Goal: Task Accomplishment & Management: Manage account settings

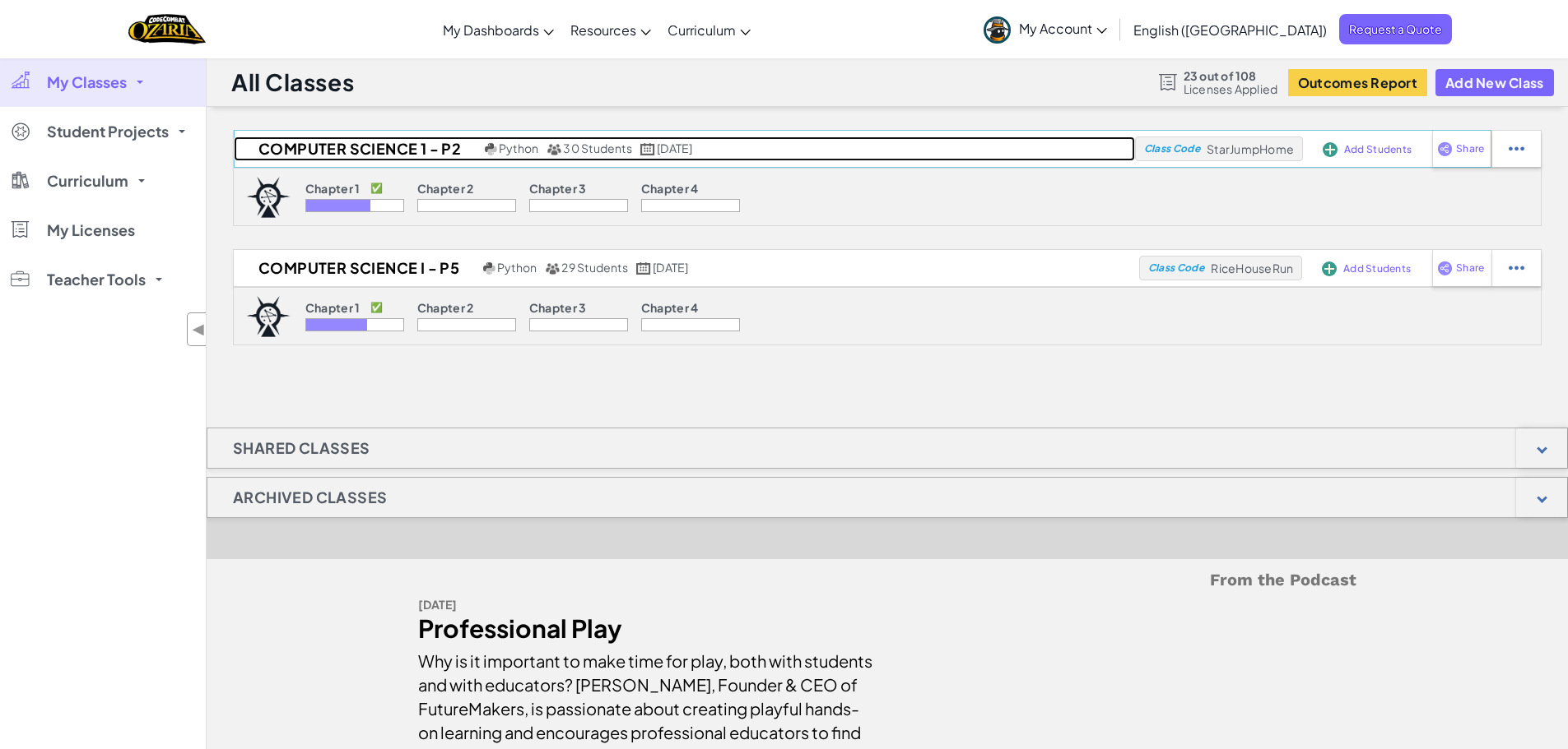
click at [563, 154] on span "30 Students" at bounding box center [597, 148] width 69 height 15
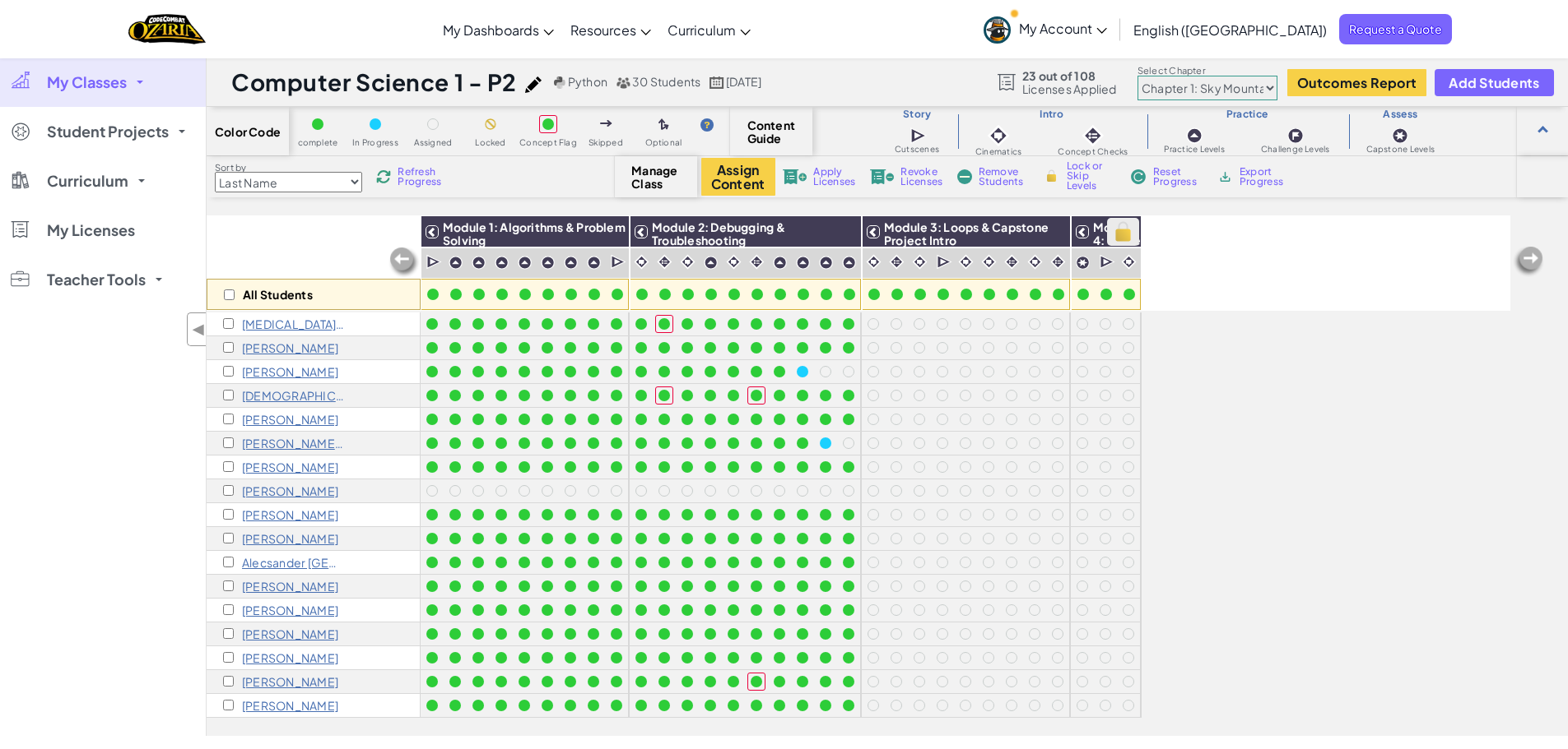
click at [1127, 230] on img at bounding box center [1122, 232] width 28 height 25
checkbox input "true"
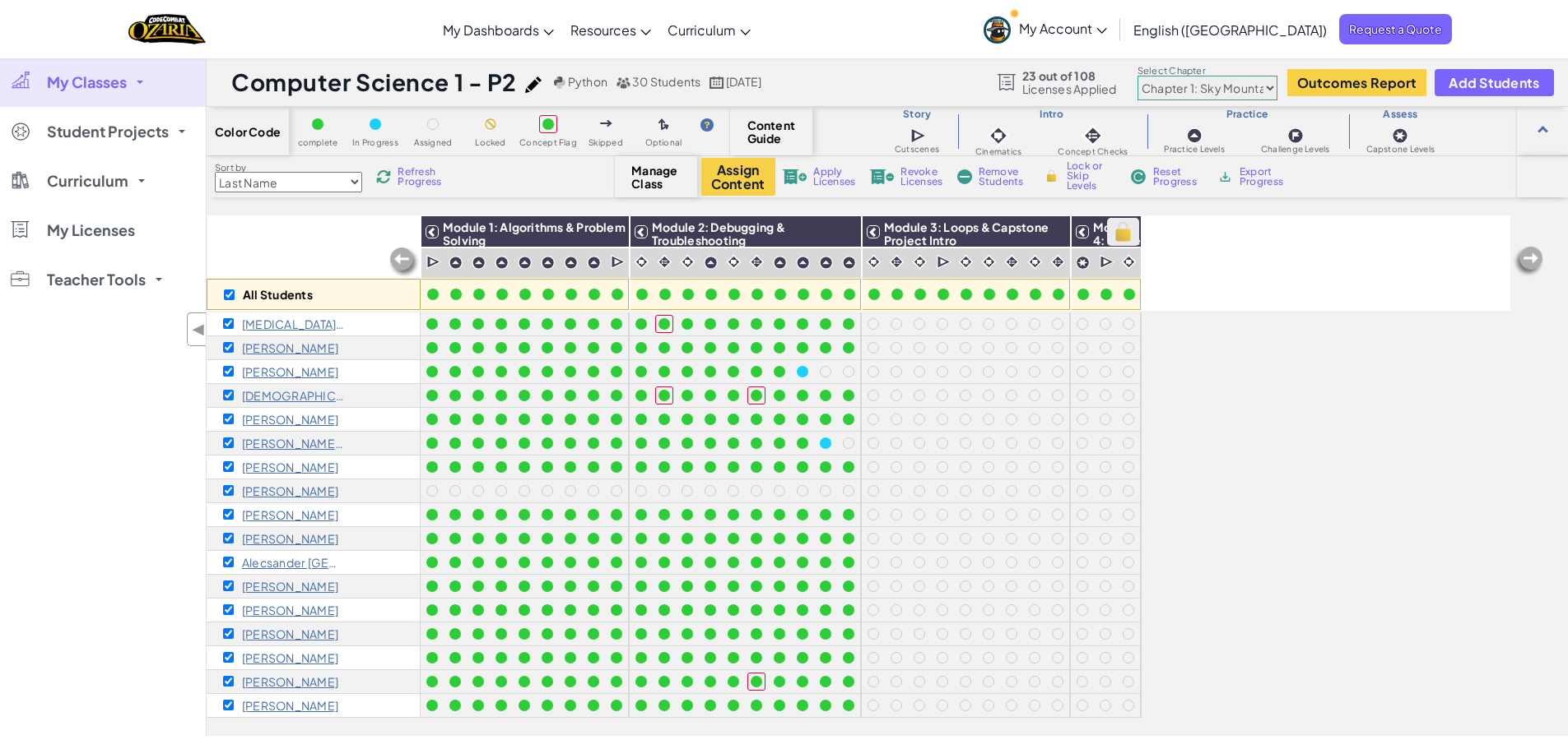
checkbox input "true"
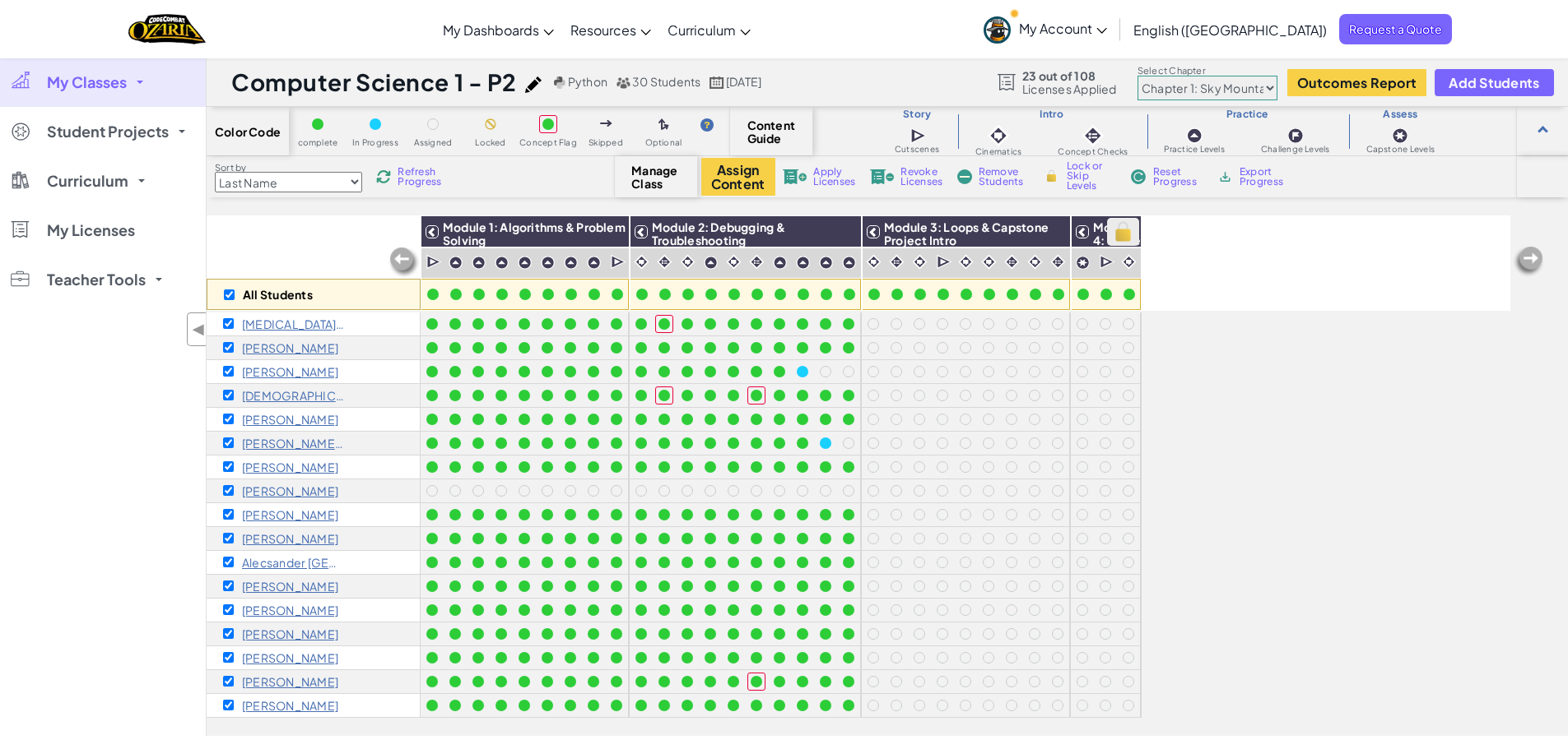
checkbox input "true"
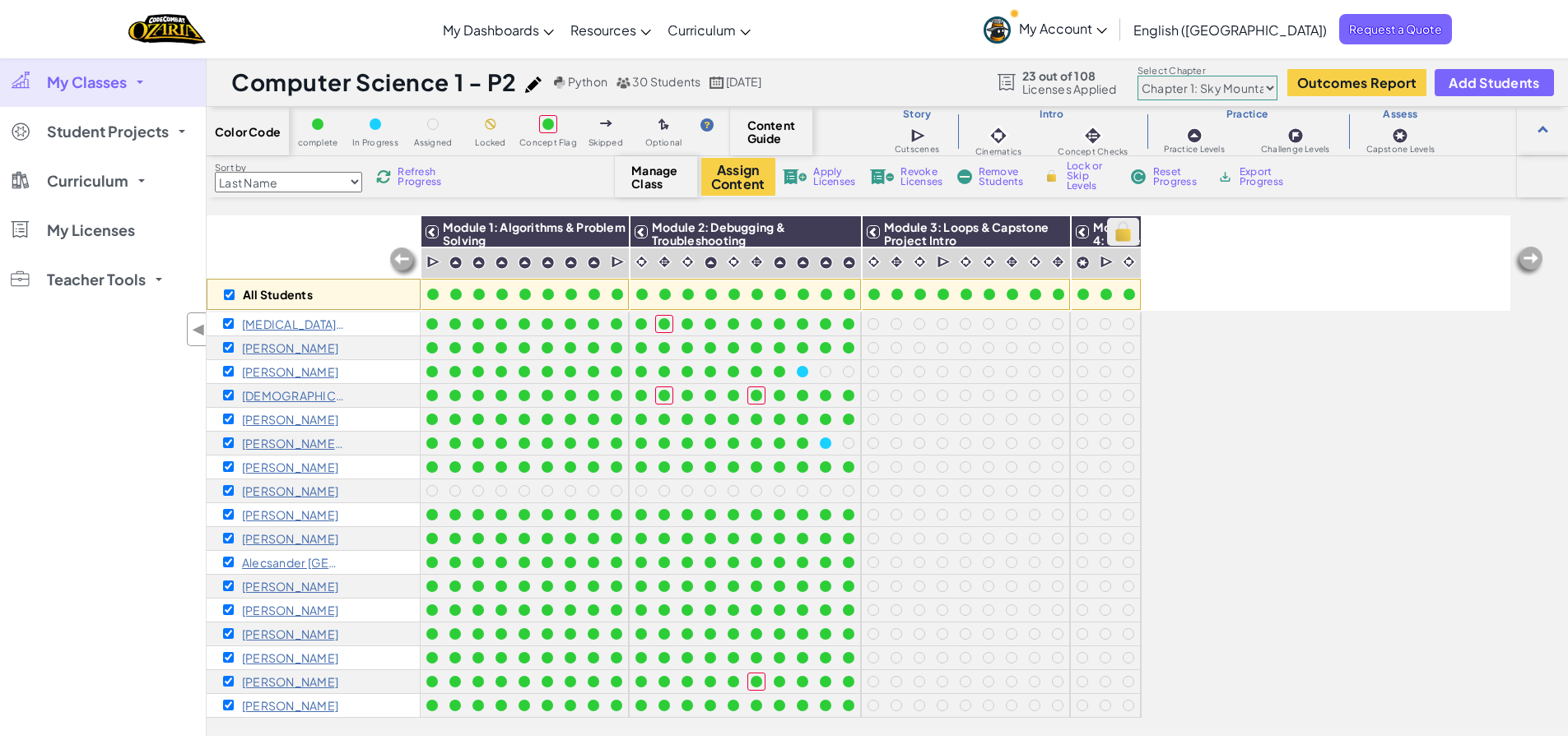
checkbox input "true"
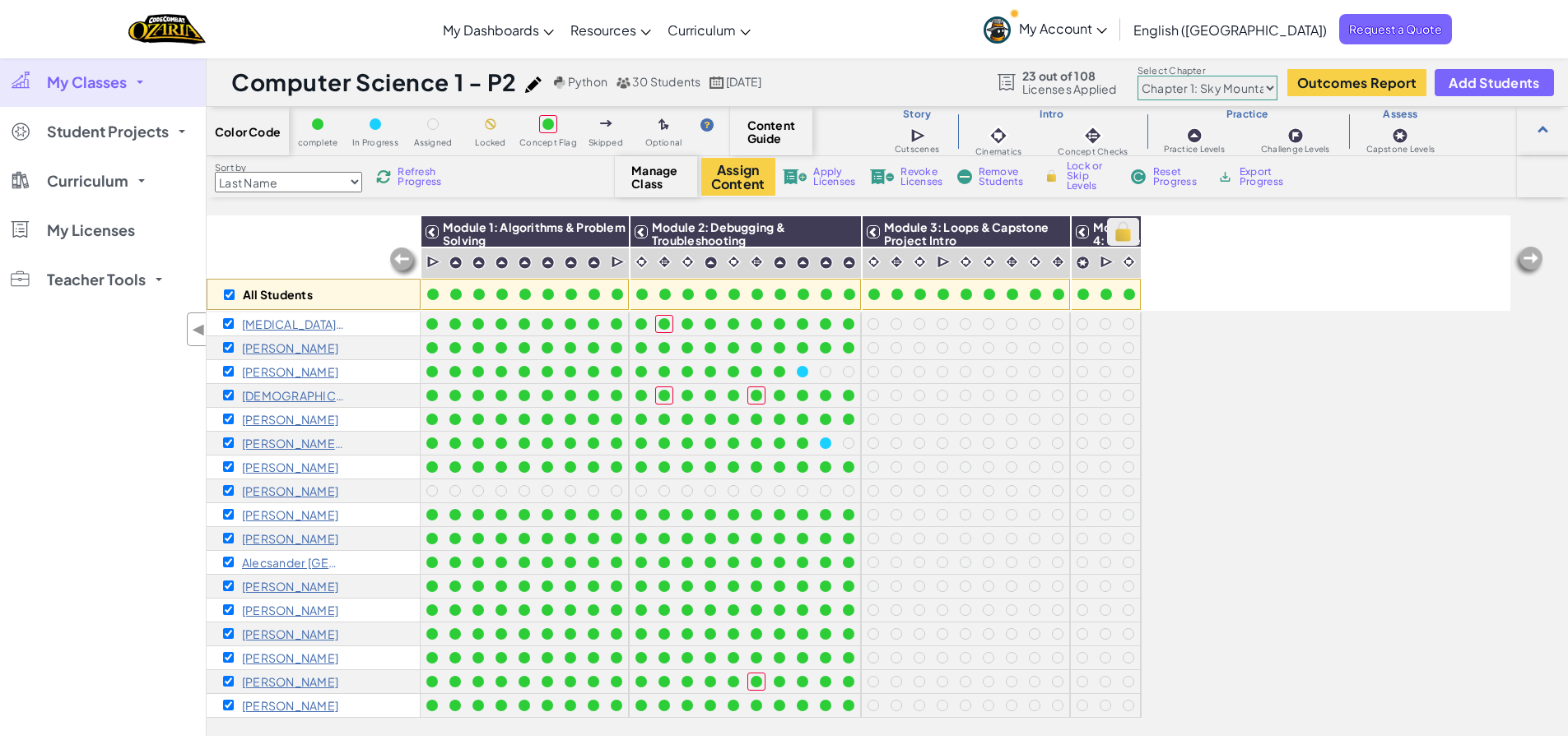
checkbox input "true"
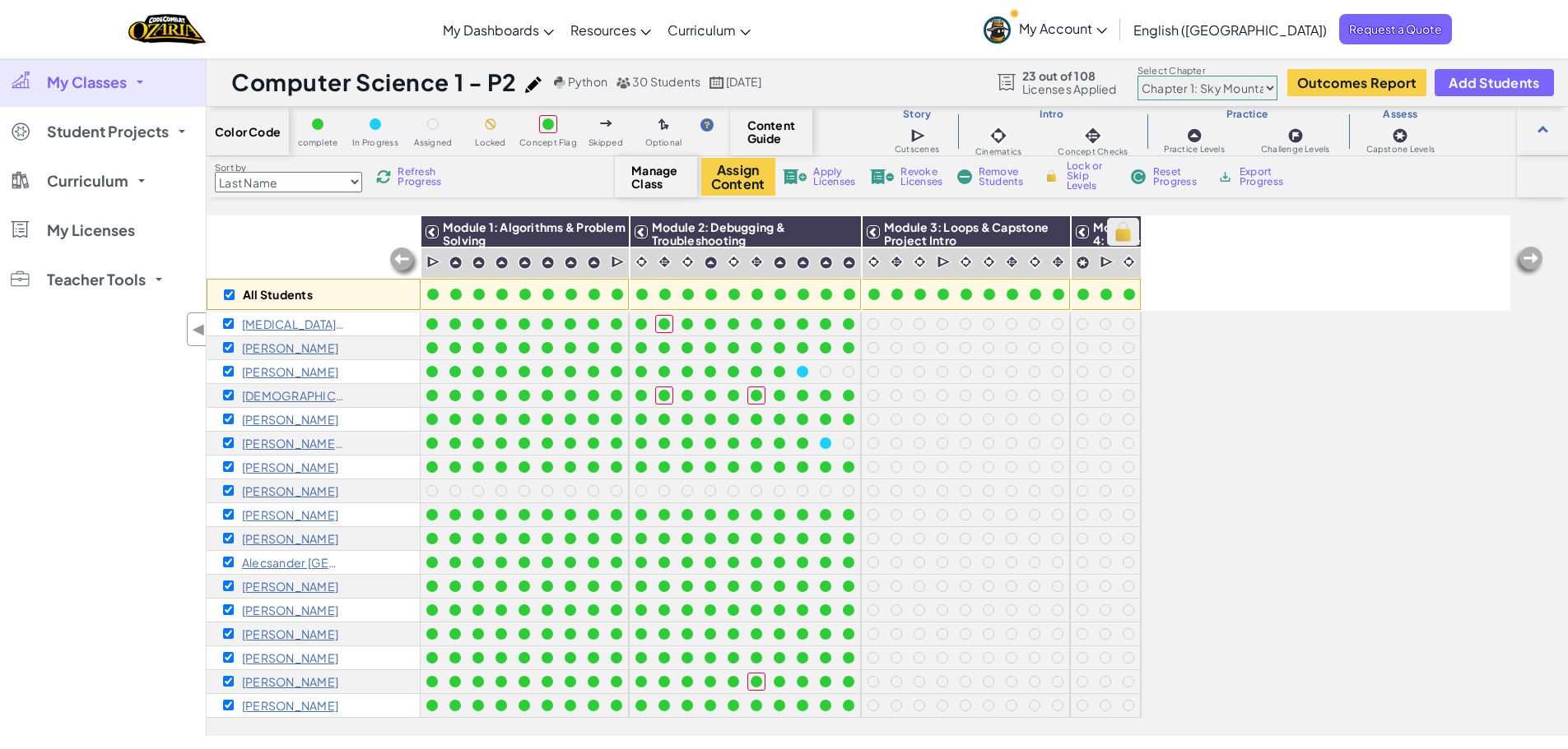
checkbox input "true"
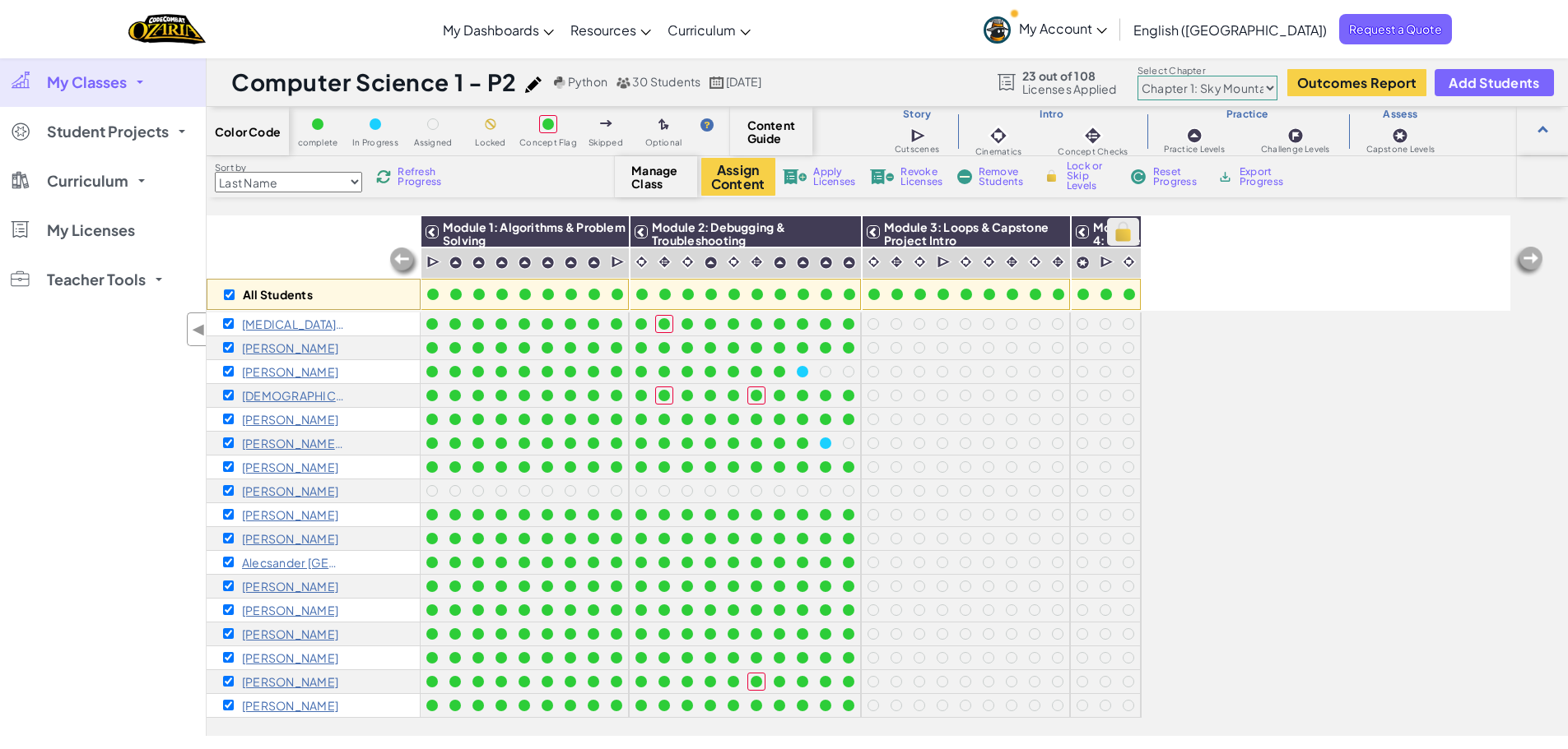
checkbox input "true"
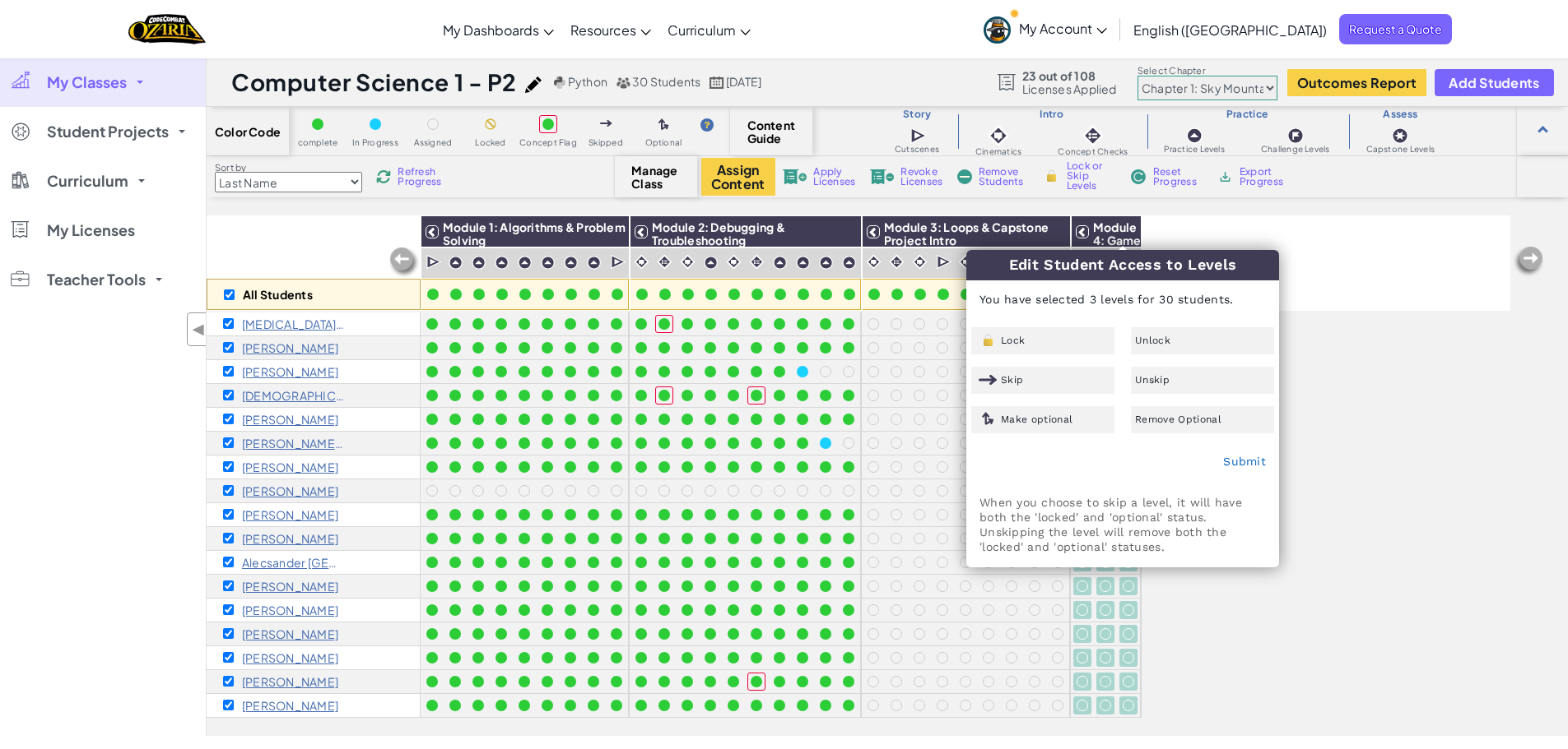
click at [1350, 292] on div "All Students Module 1: Algorithms & Problem Solving Module 2: Debugging & Troub…" at bounding box center [858, 263] width 1303 height 95
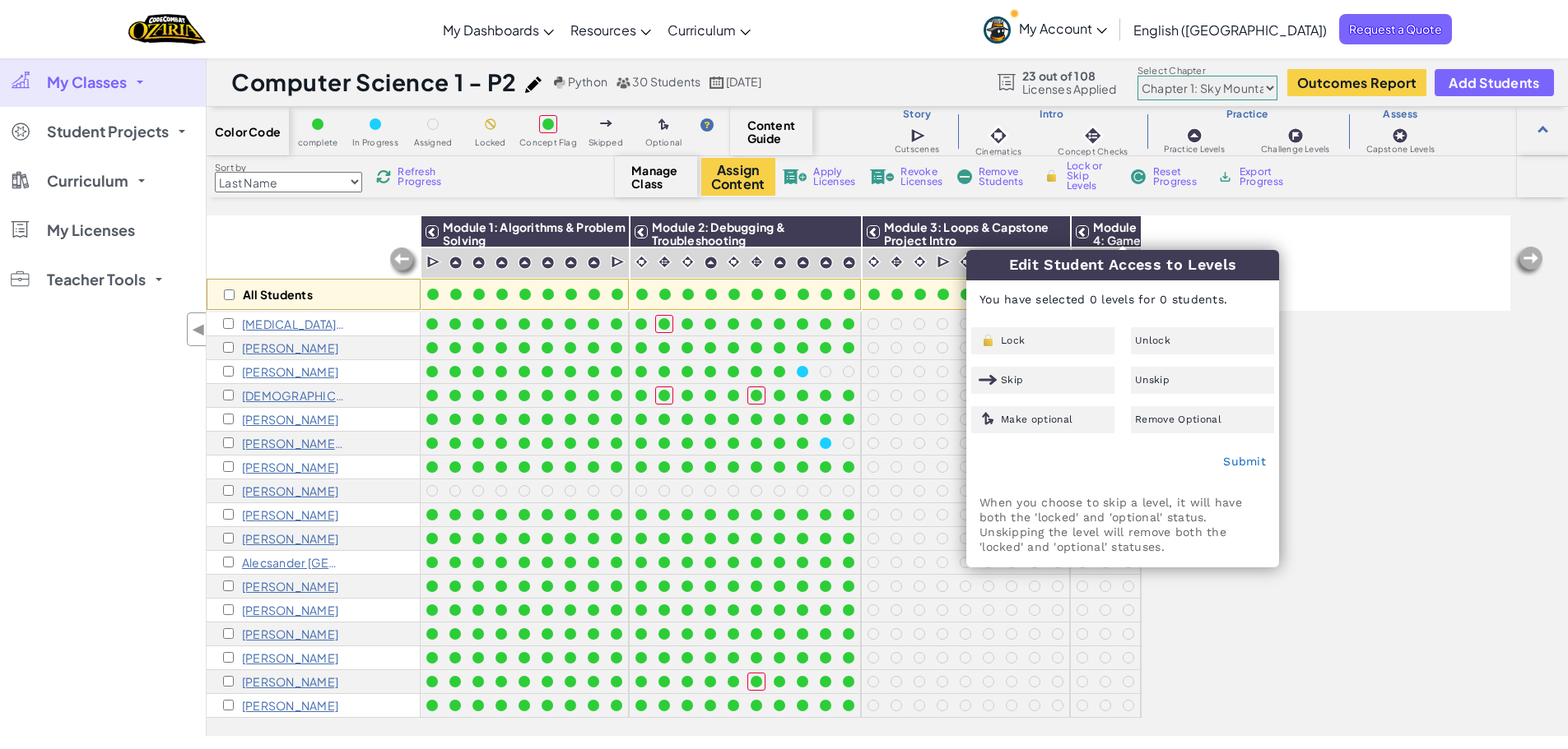
checkbox input "false"
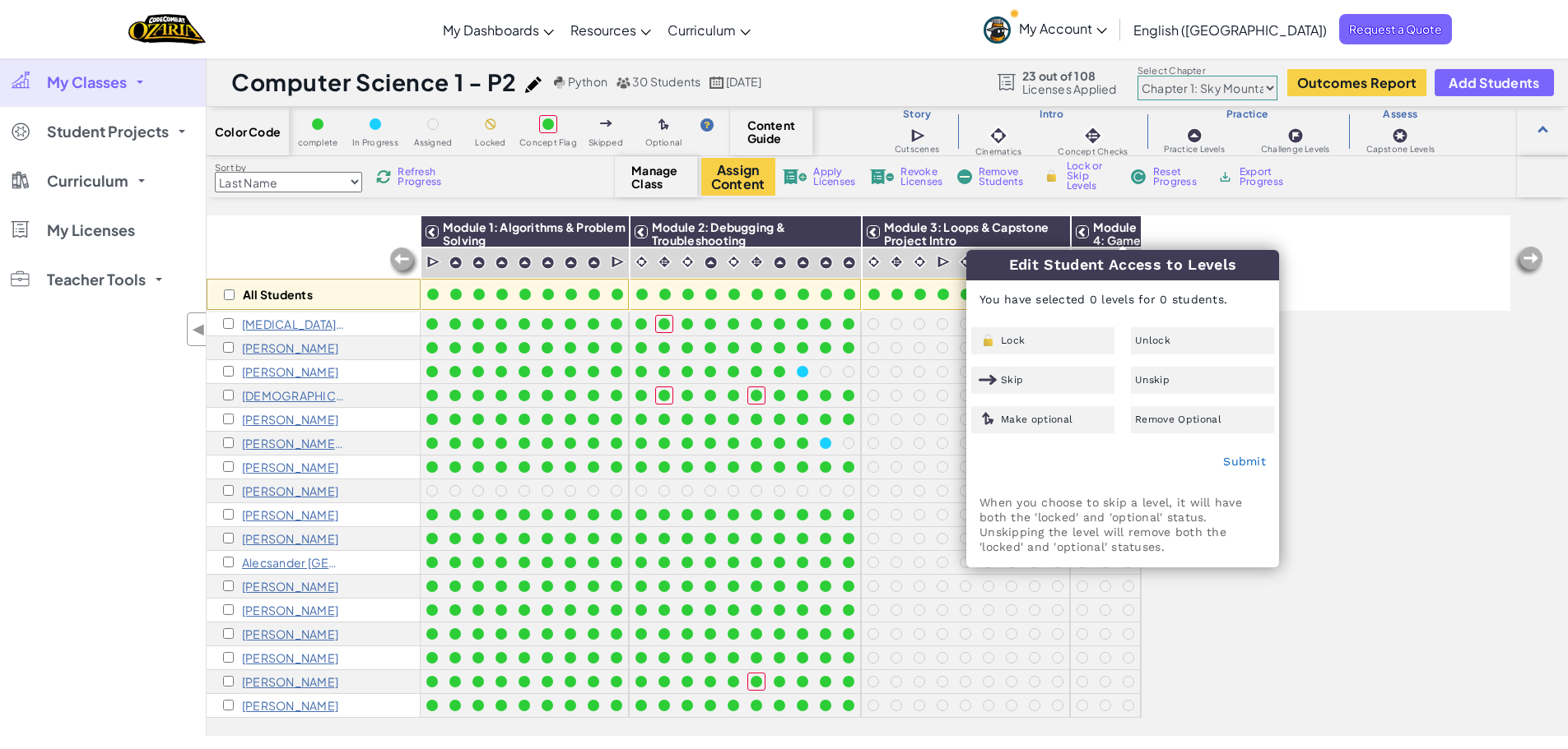
checkbox input "false"
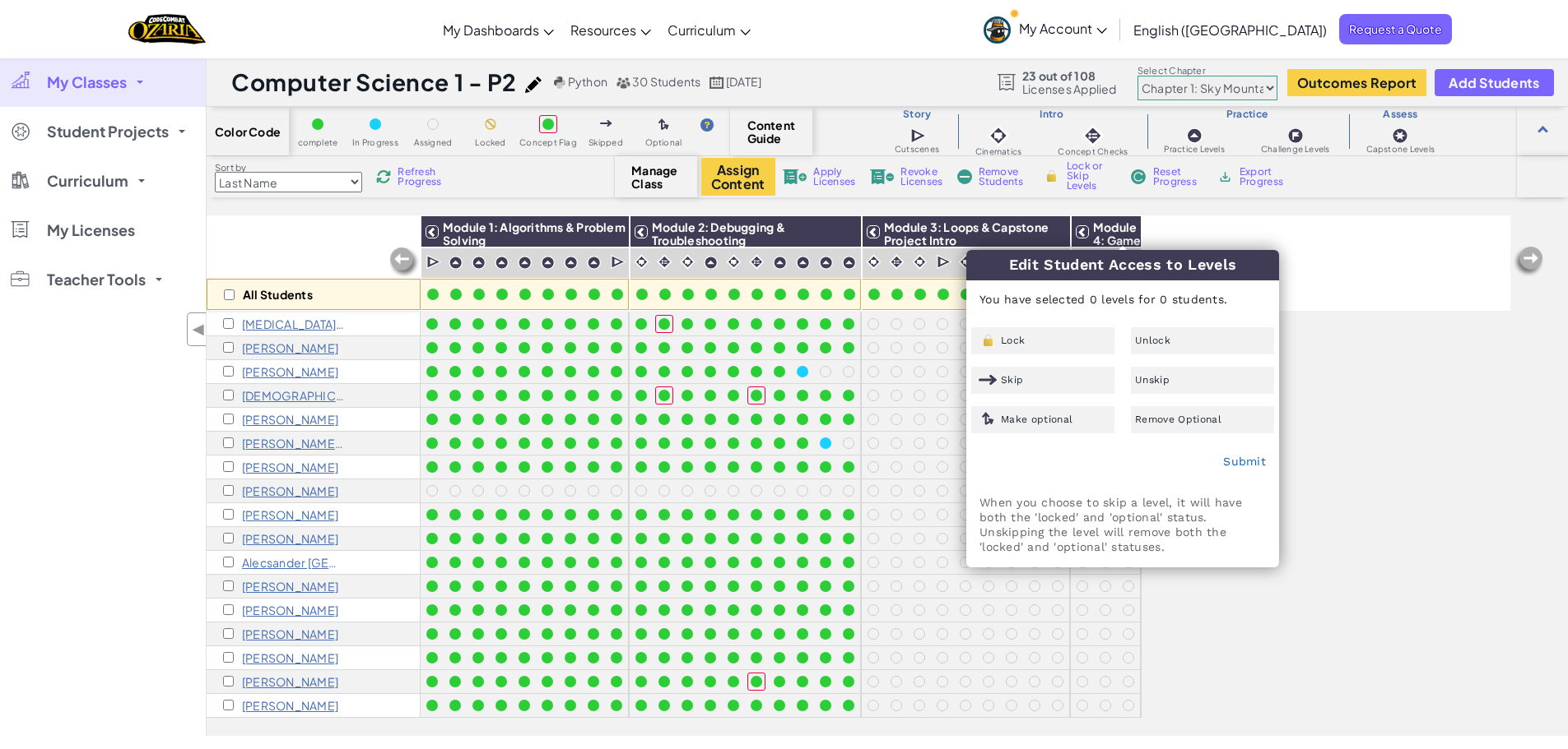
checkbox input "false"
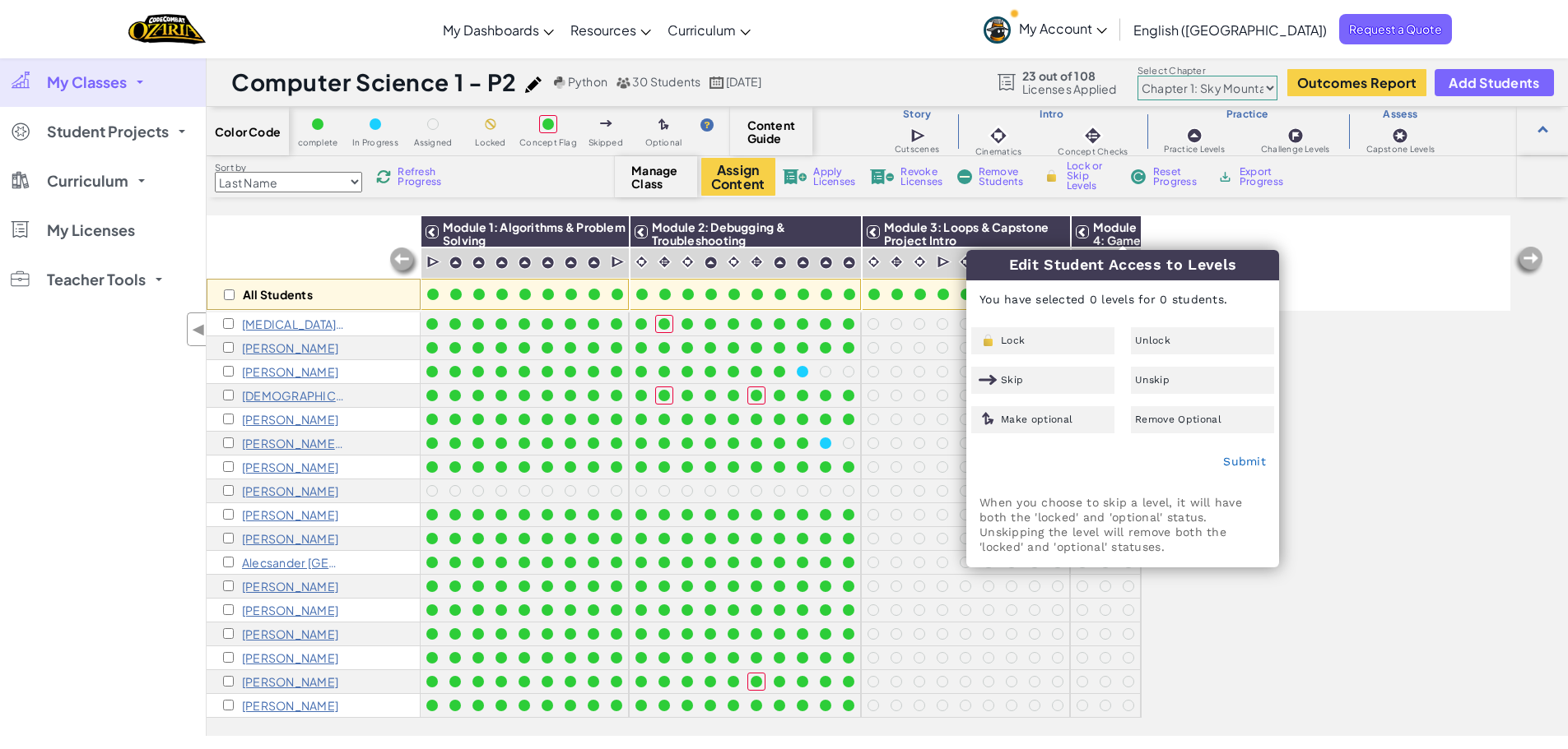
checkbox input "false"
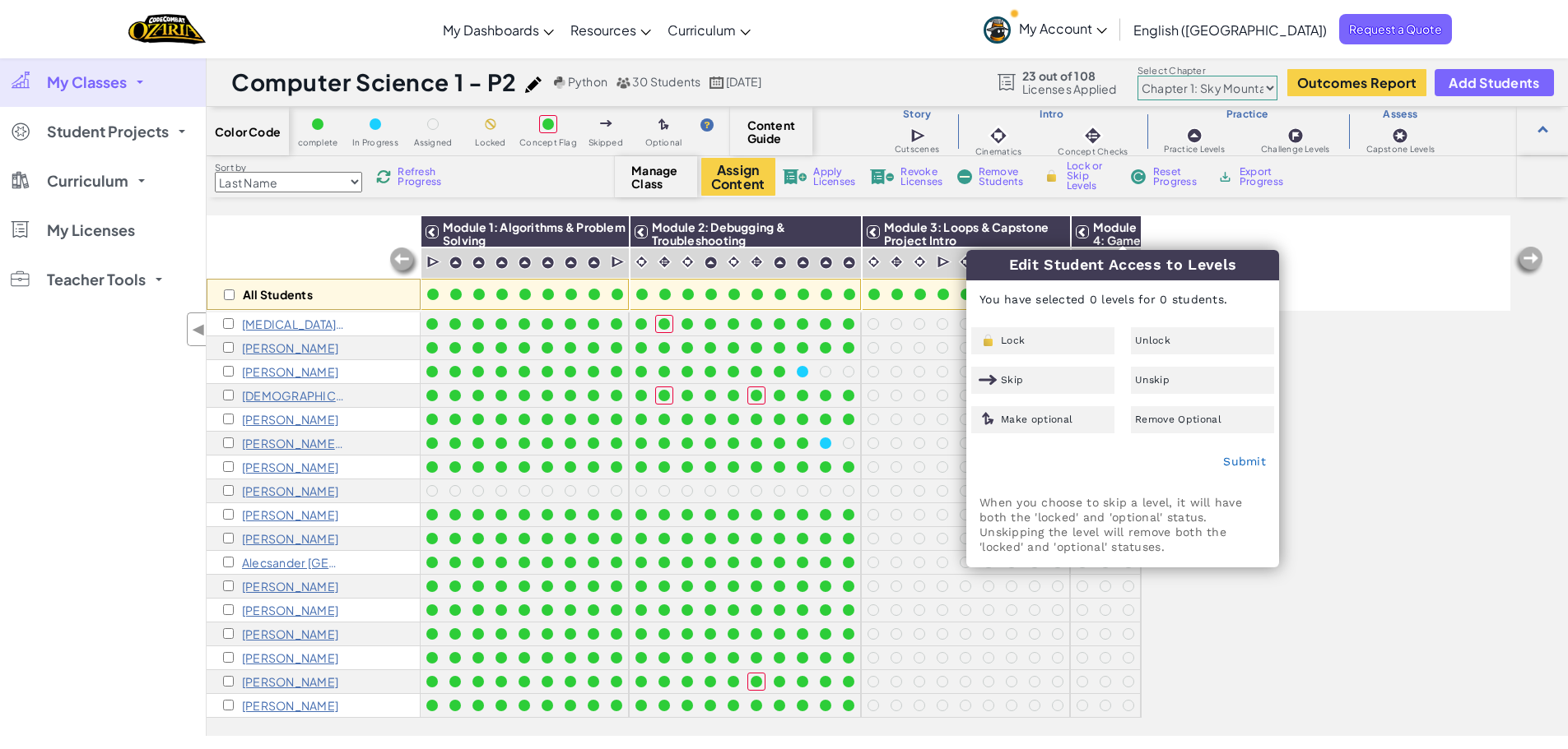
checkbox input "false"
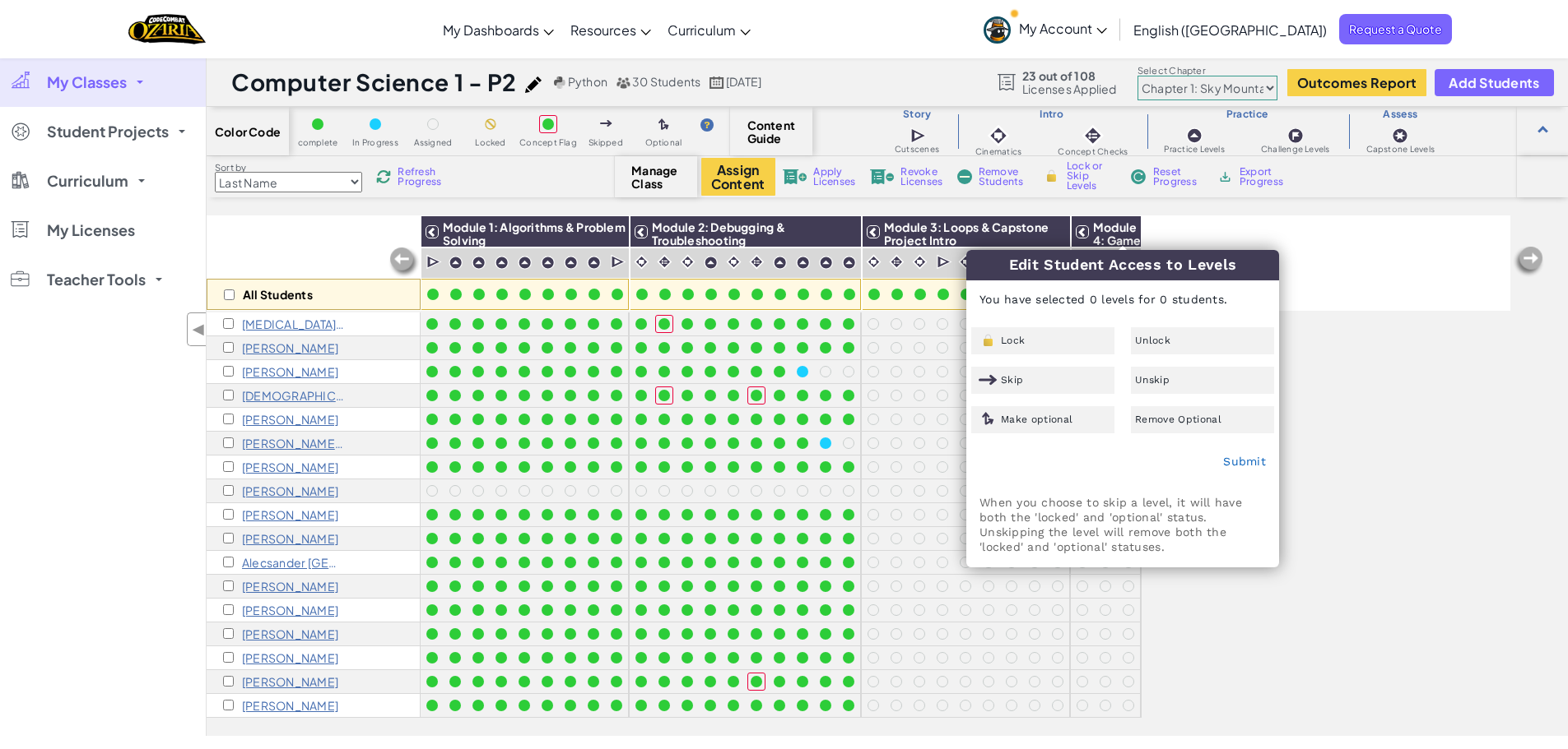
checkbox input "false"
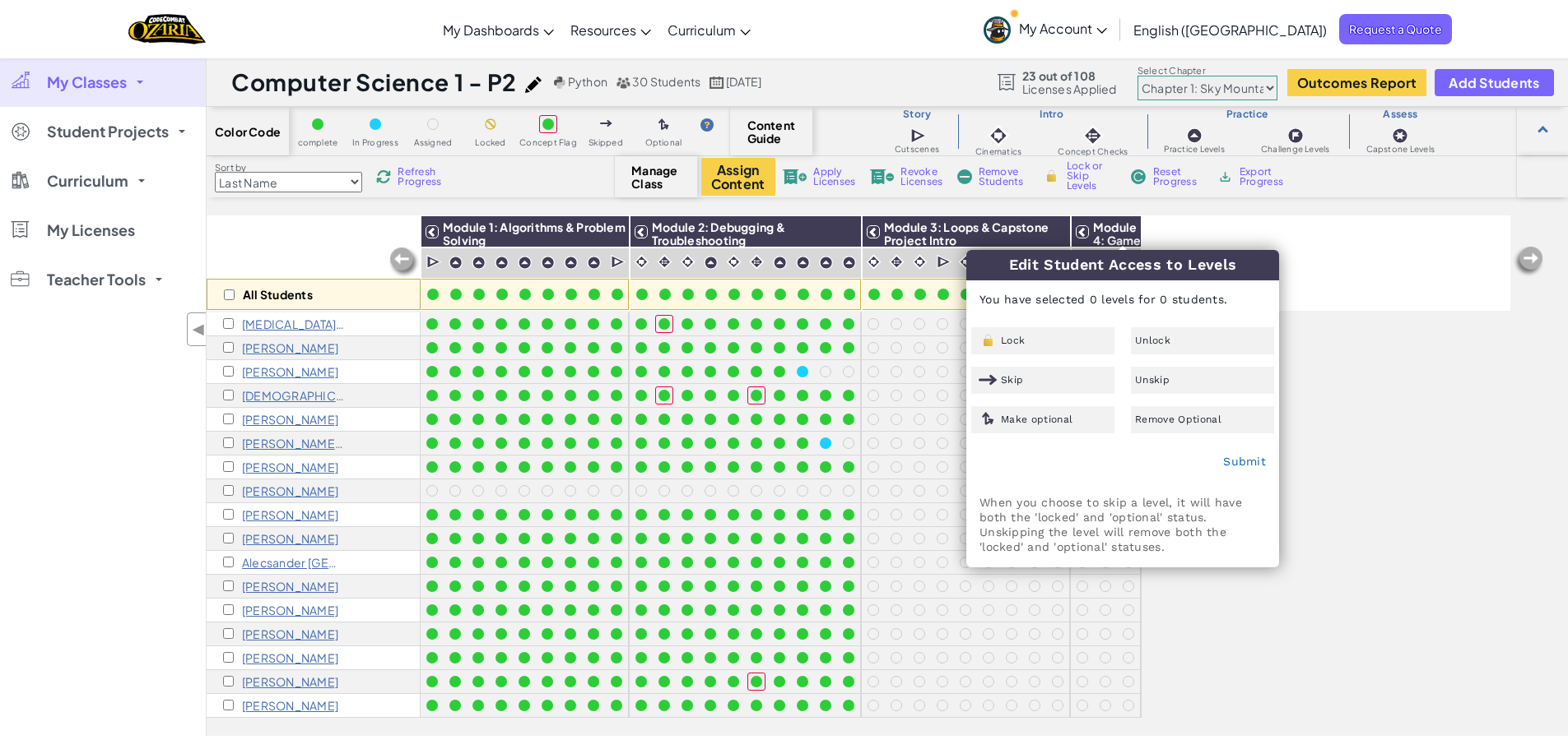
checkbox input "false"
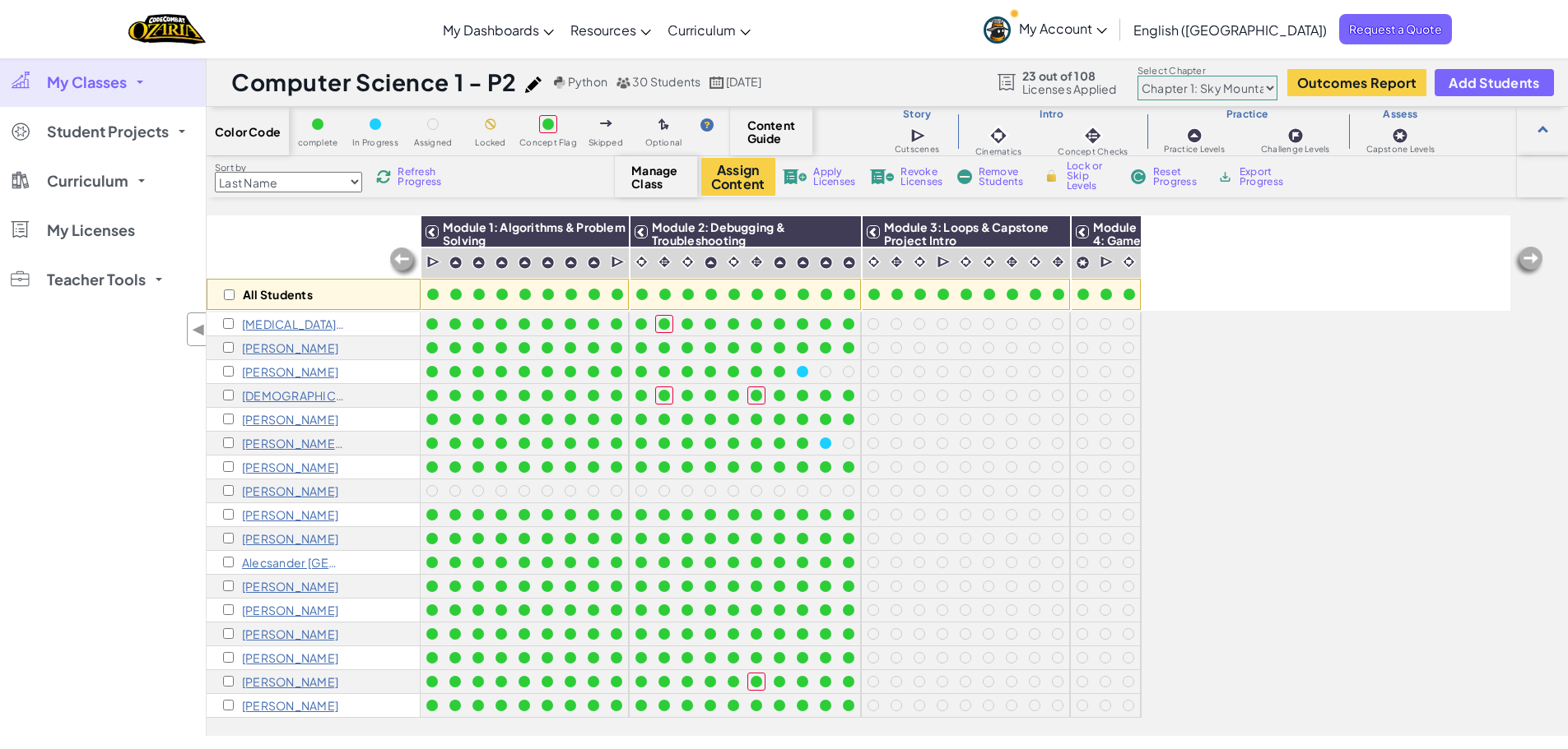
click at [1258, 320] on div "All Students Module 1: Algorithms & Problem Solving Module 2: Debugging & Troub…" at bounding box center [858, 385] width 1303 height 668
click at [1278, 472] on div "All Students Module 1: Algorithms & Problem Solving Module 2: Debugging & Troub…" at bounding box center [858, 385] width 1303 height 668
click at [224, 296] on input "checkbox" at bounding box center [229, 295] width 11 height 11
checkbox input "true"
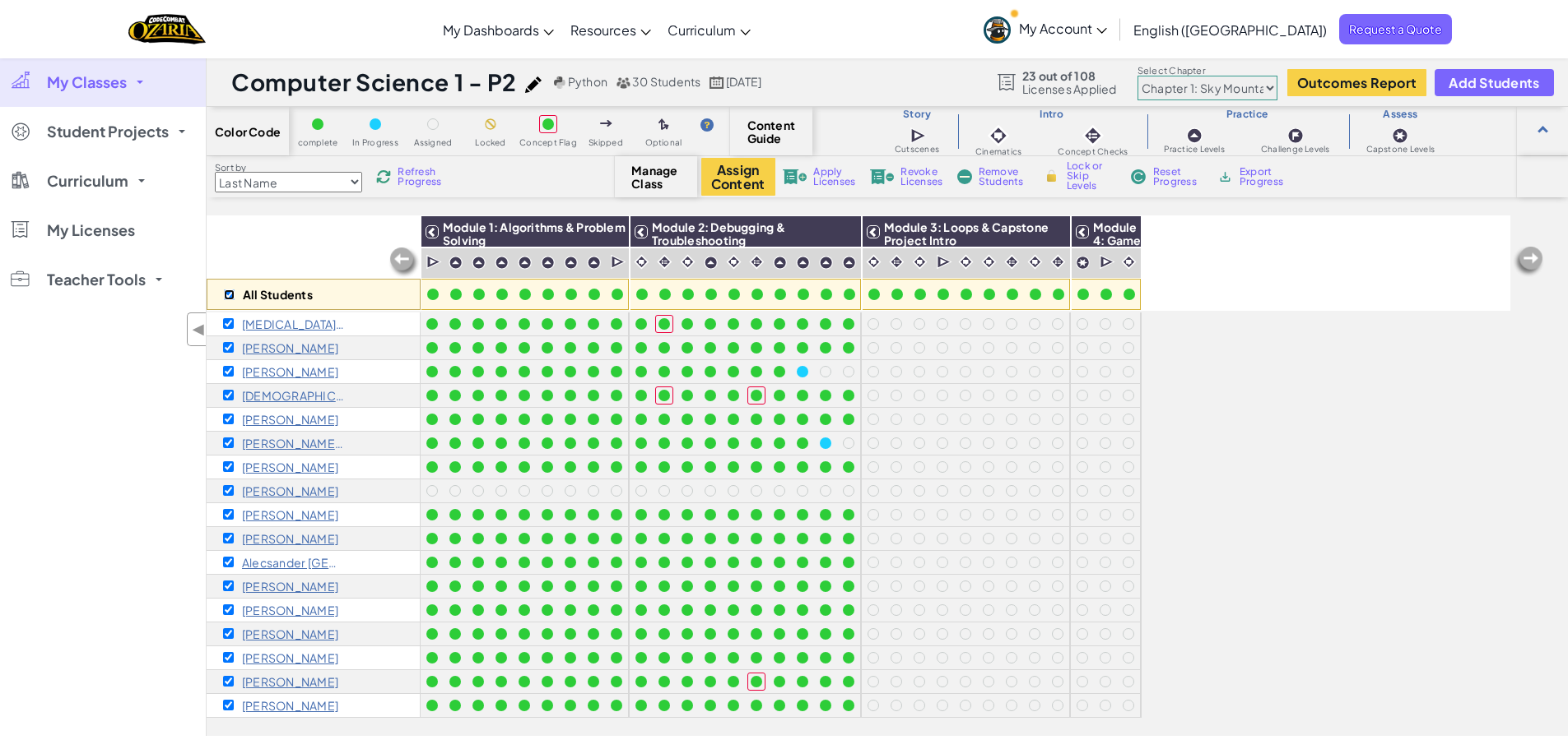
checkbox input "true"
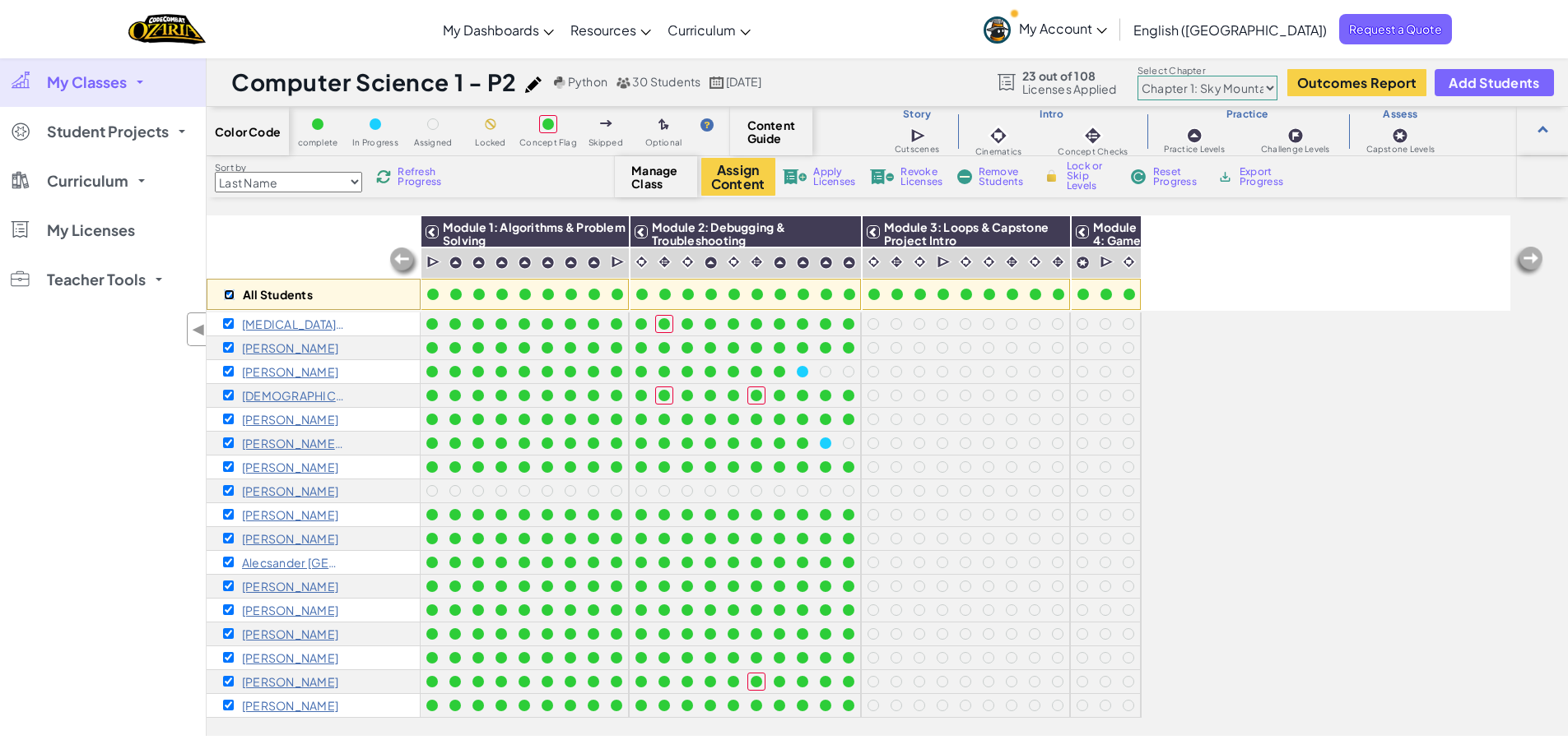
checkbox input "true"
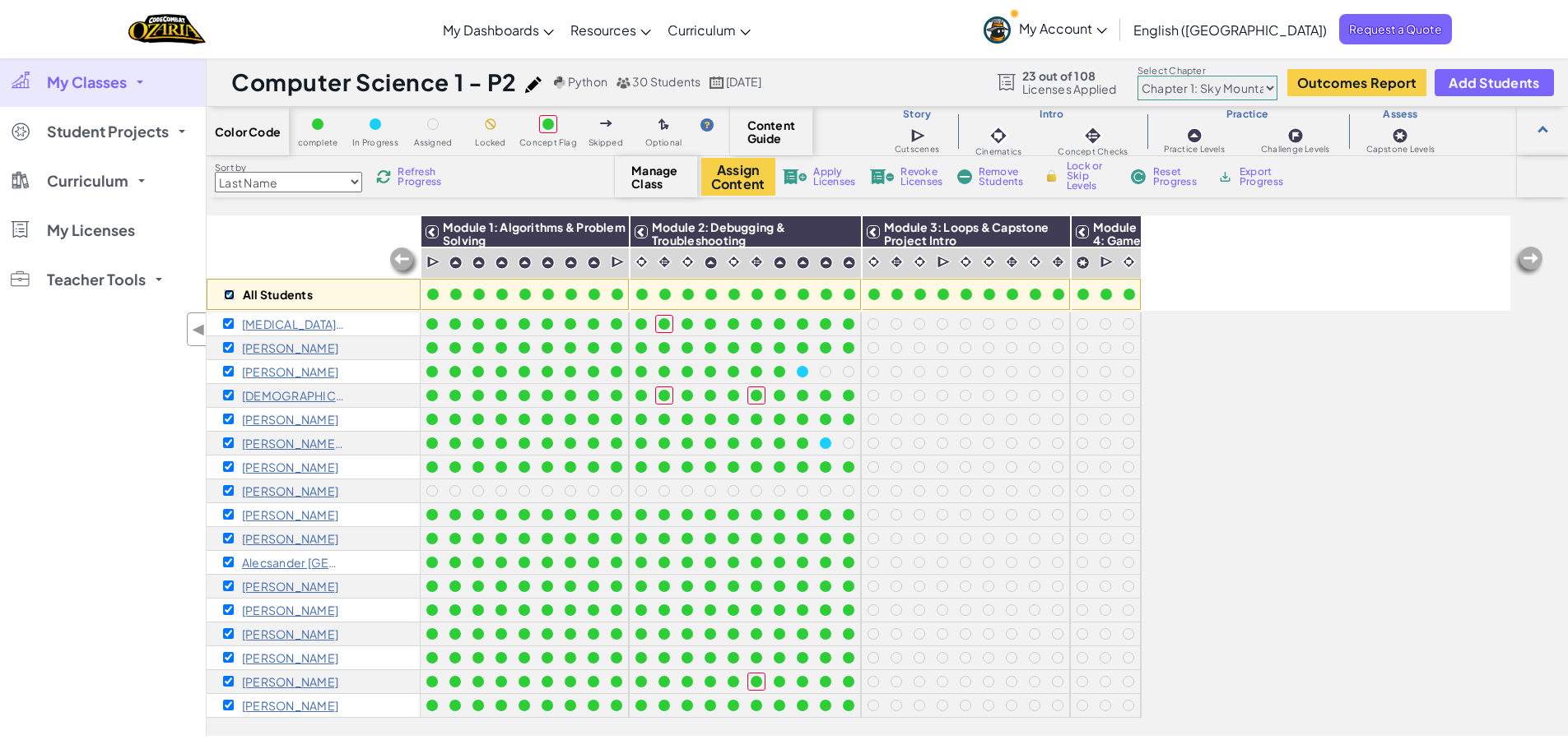
checkbox input "true"
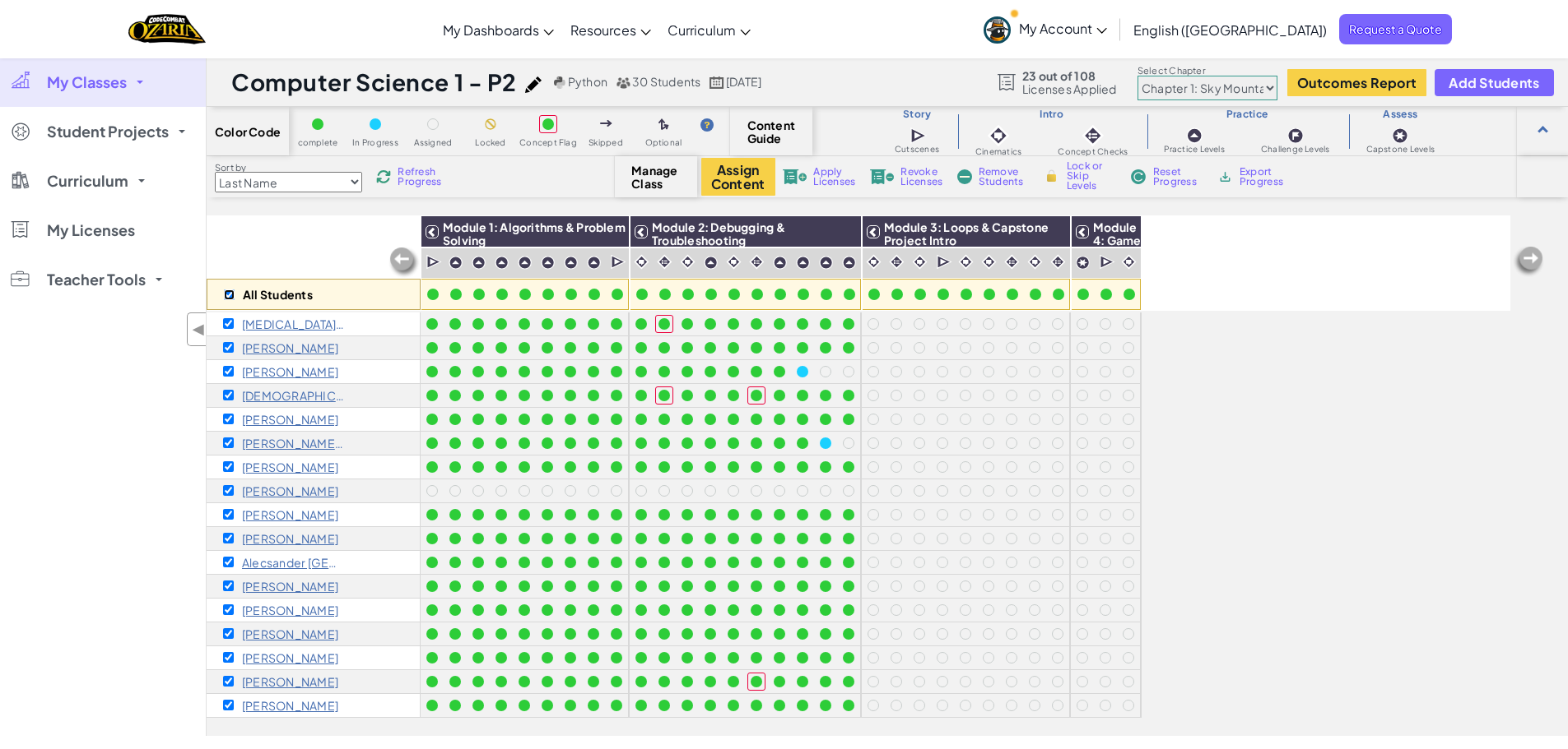
checkbox input "true"
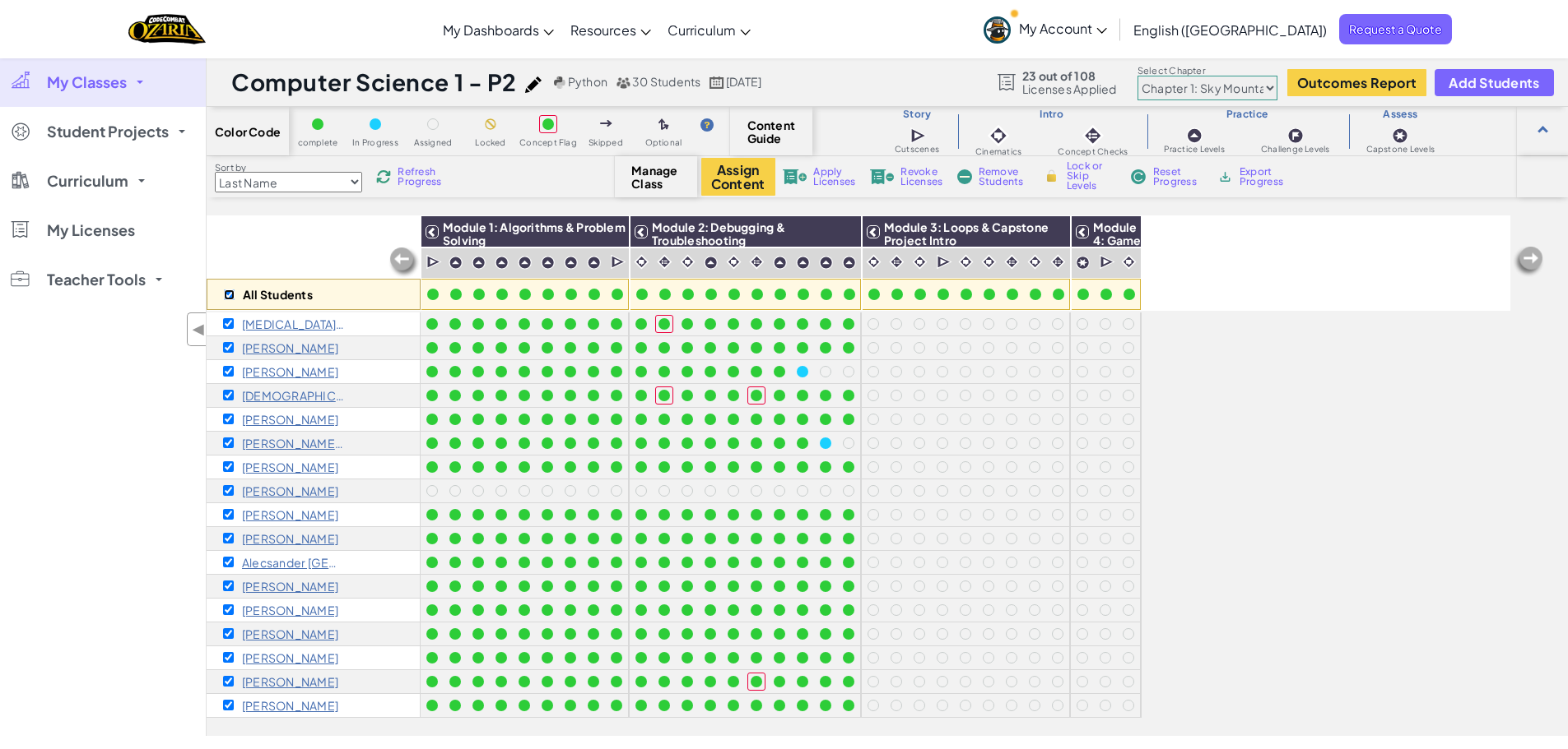
checkbox input "true"
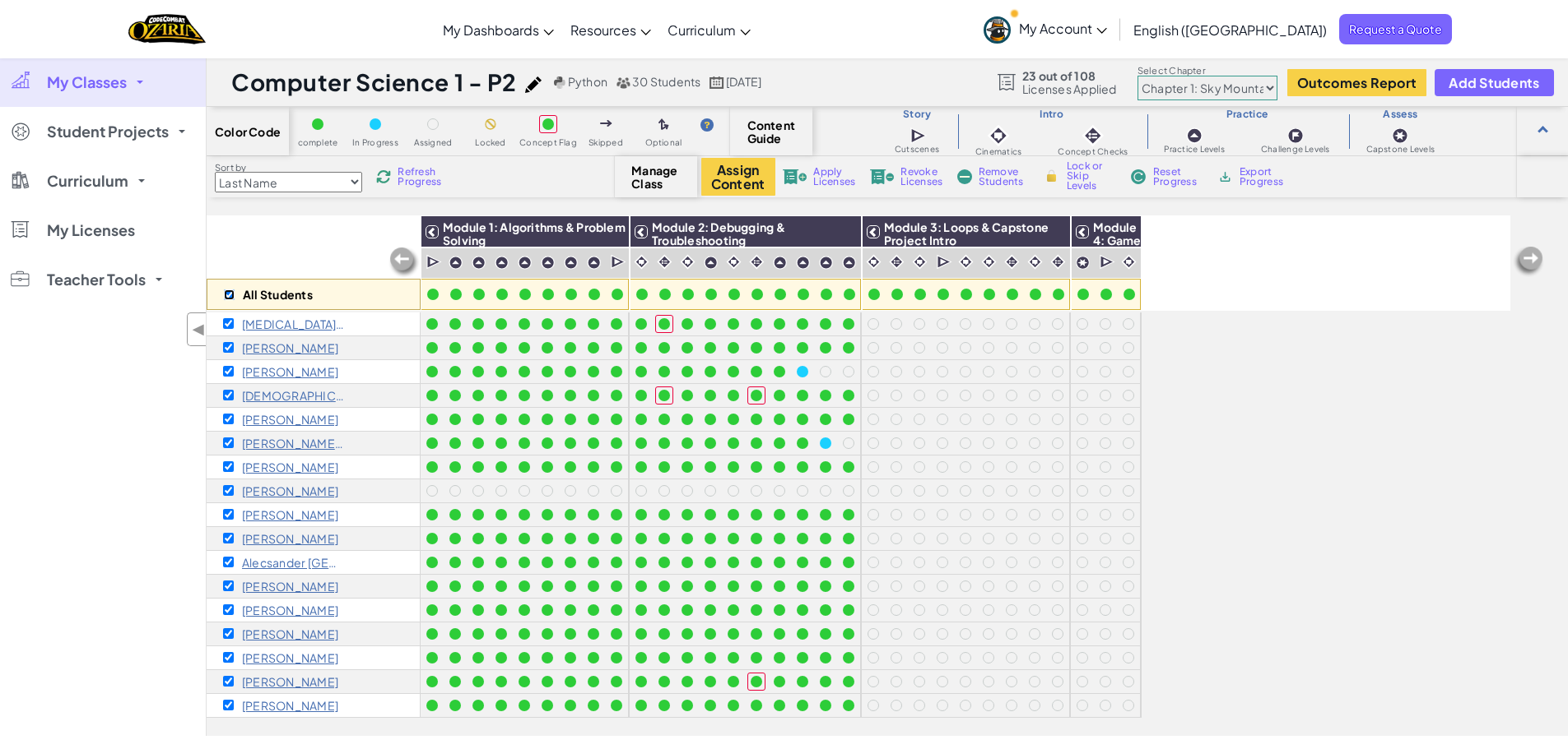
checkbox input "true"
click at [822, 170] on span "Apply Licenses" at bounding box center [834, 177] width 42 height 20
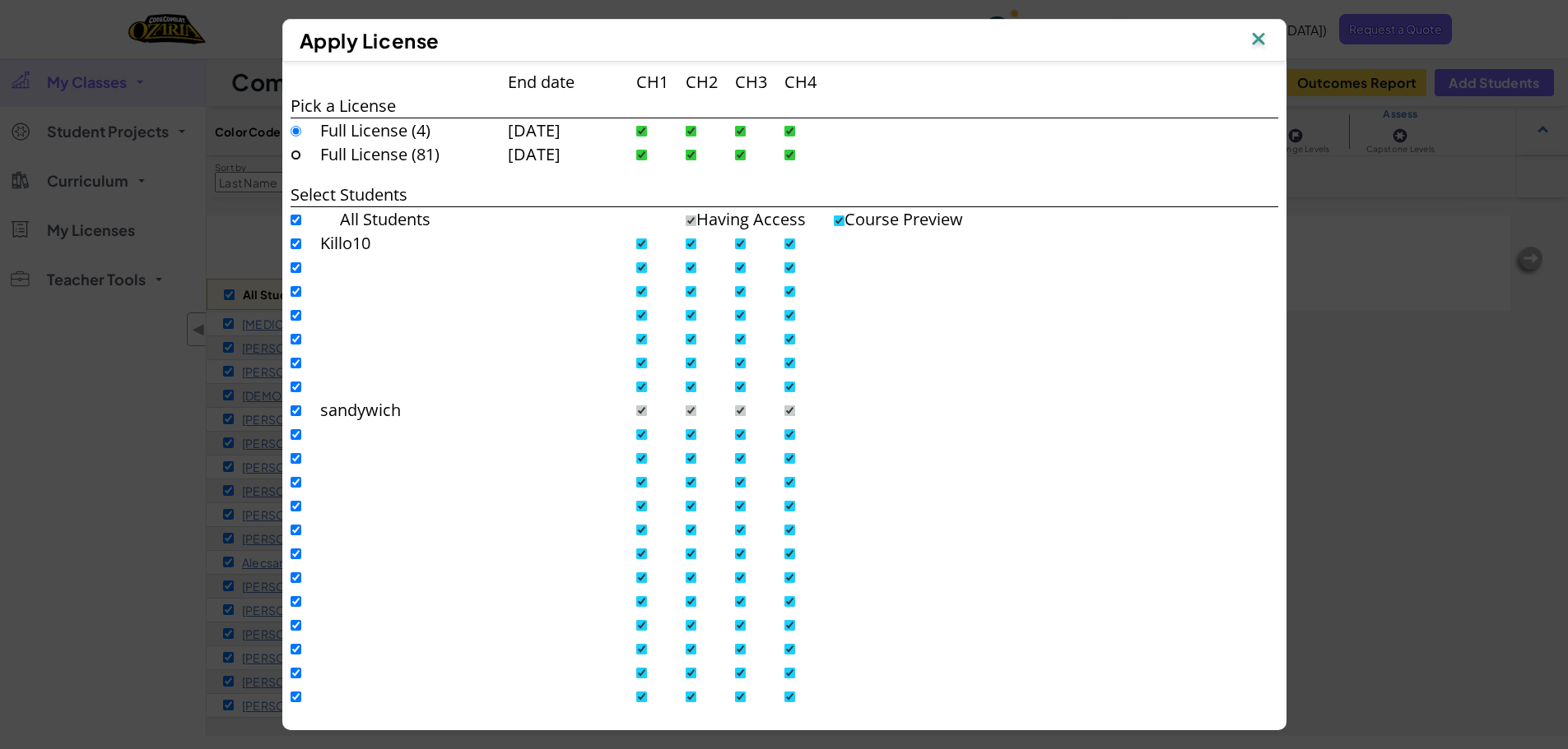
click at [290, 154] on input "radio" at bounding box center [296, 156] width 11 height 11
radio input "true"
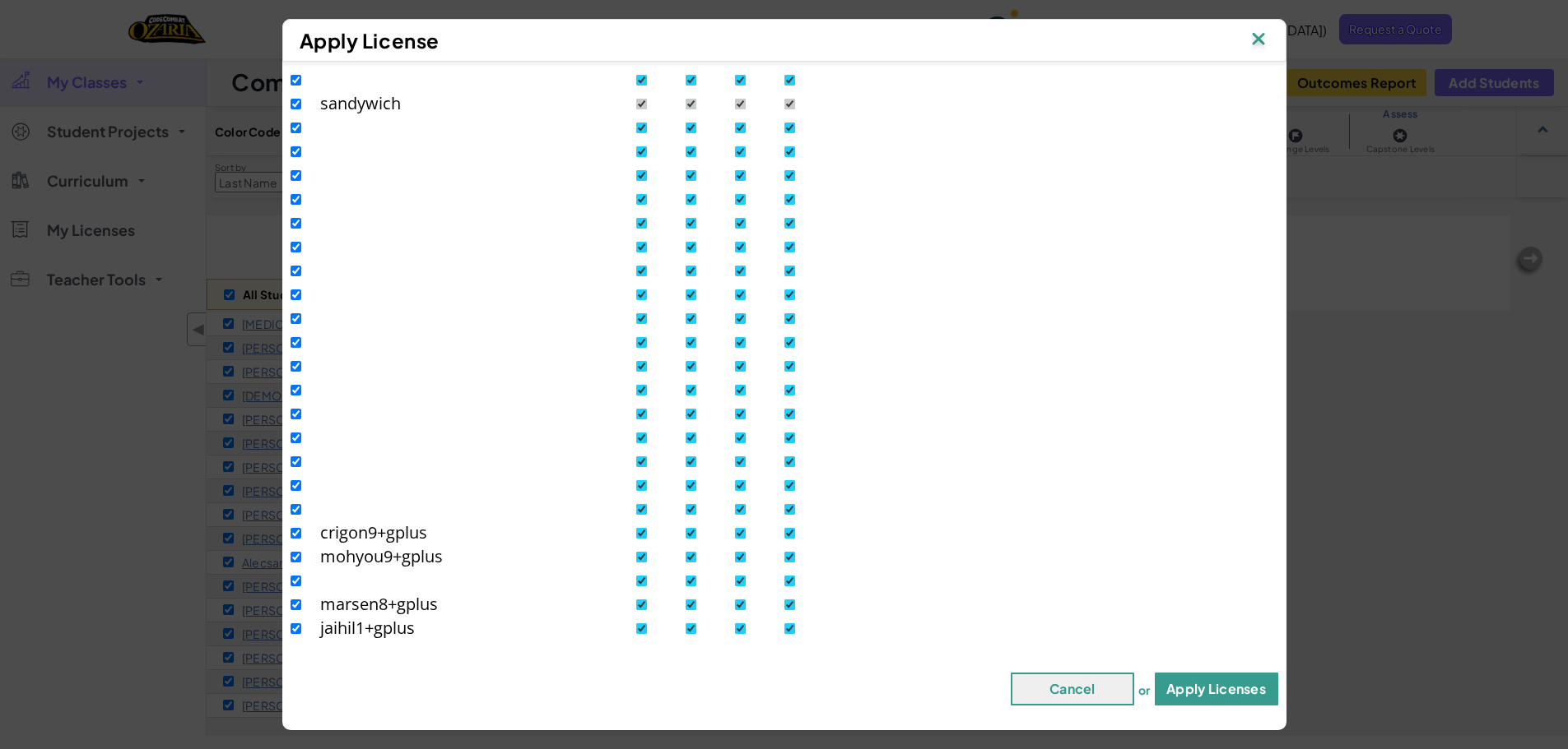
click at [1187, 689] on button "Apply Licenses" at bounding box center [1216, 689] width 124 height 33
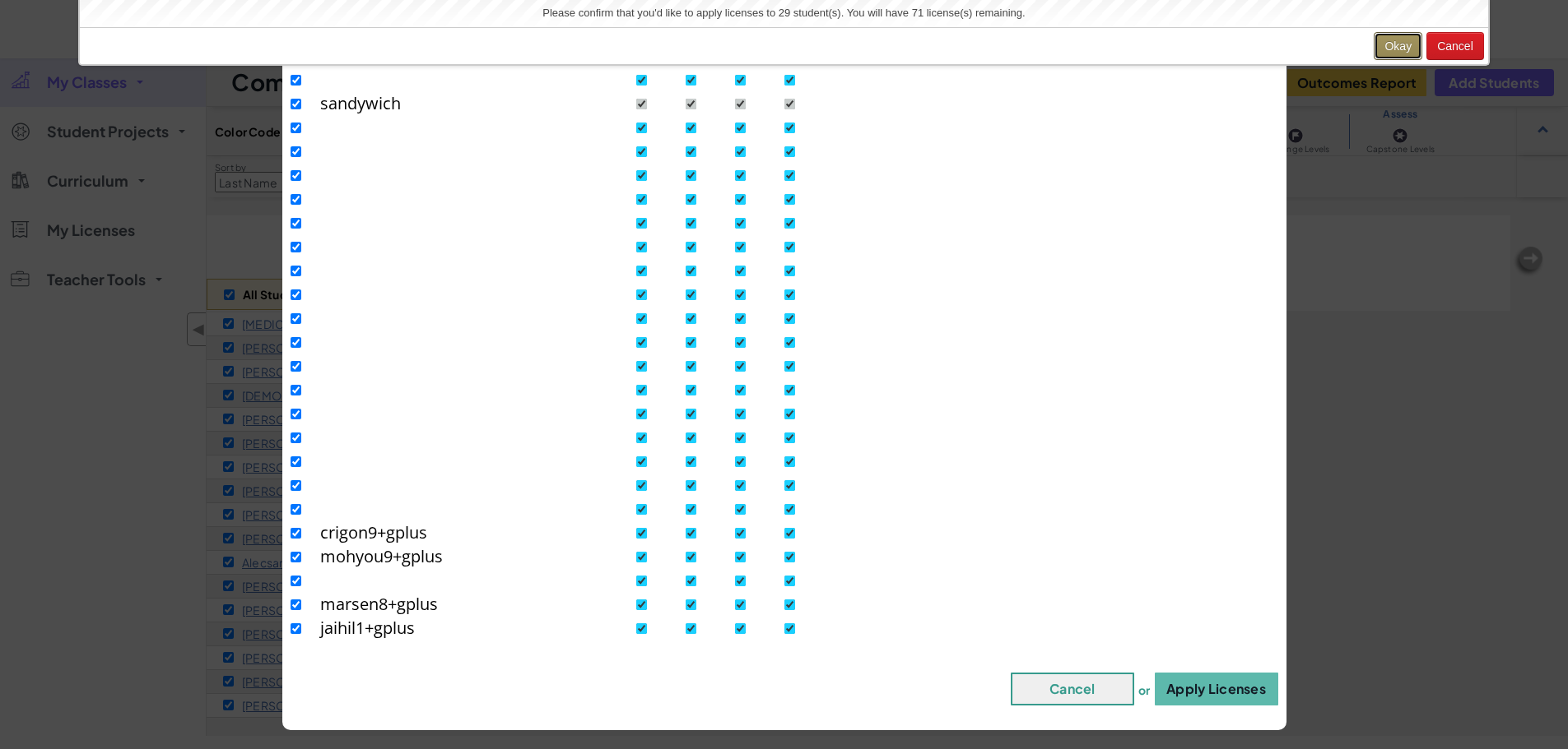
click at [1394, 50] on button "Okay" at bounding box center [1397, 46] width 49 height 28
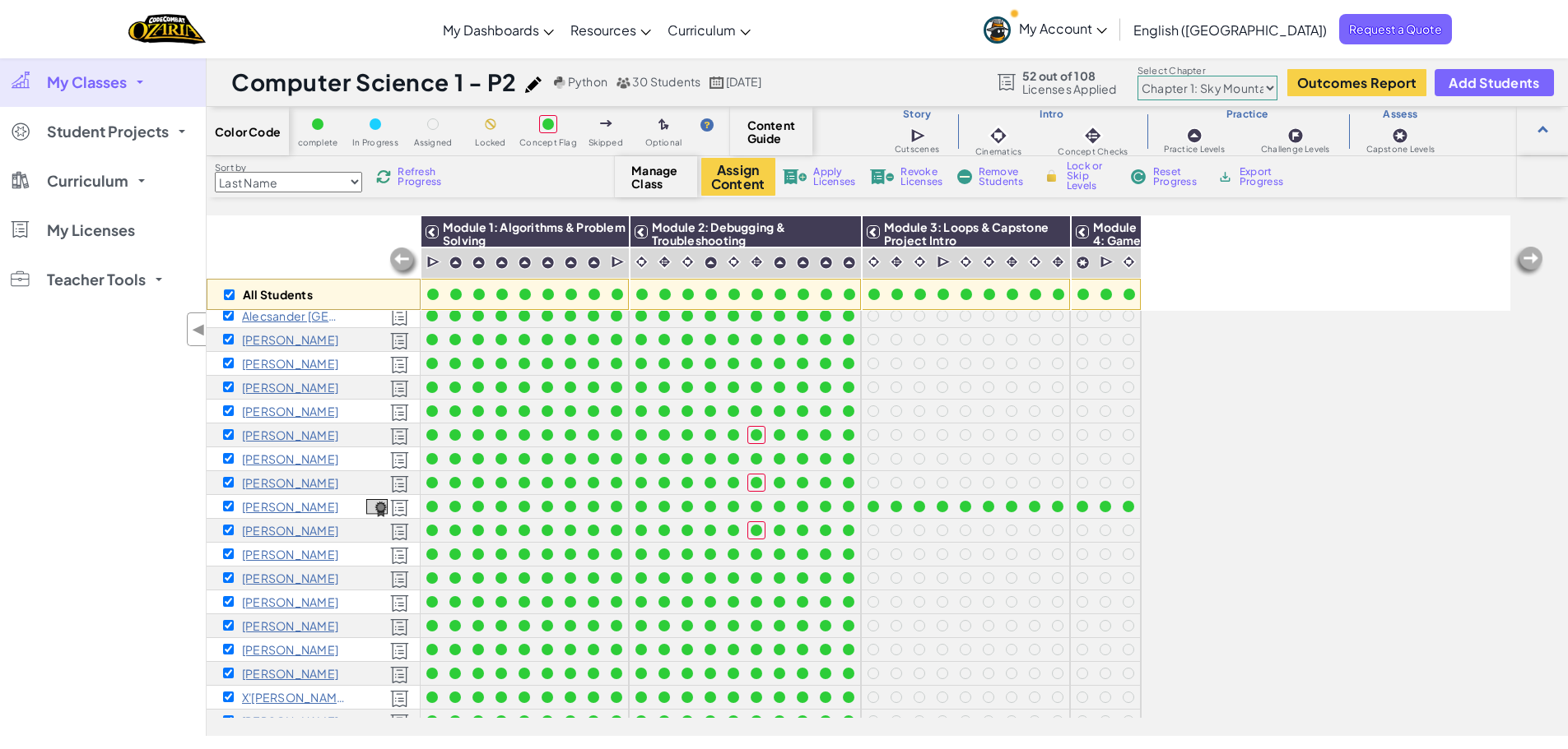
scroll to position [322, 0]
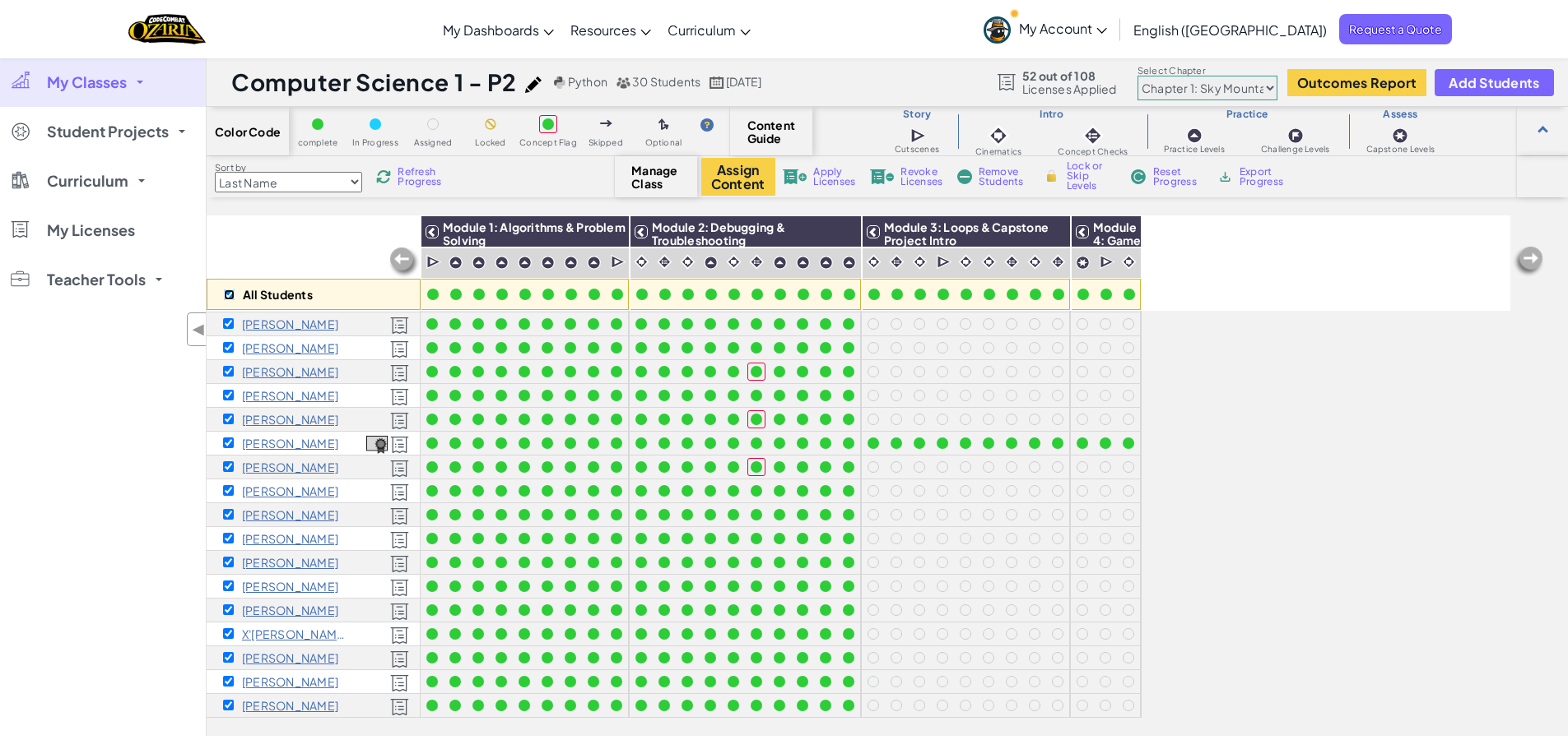
click at [229, 295] on input "checkbox" at bounding box center [229, 295] width 11 height 11
checkbox input "false"
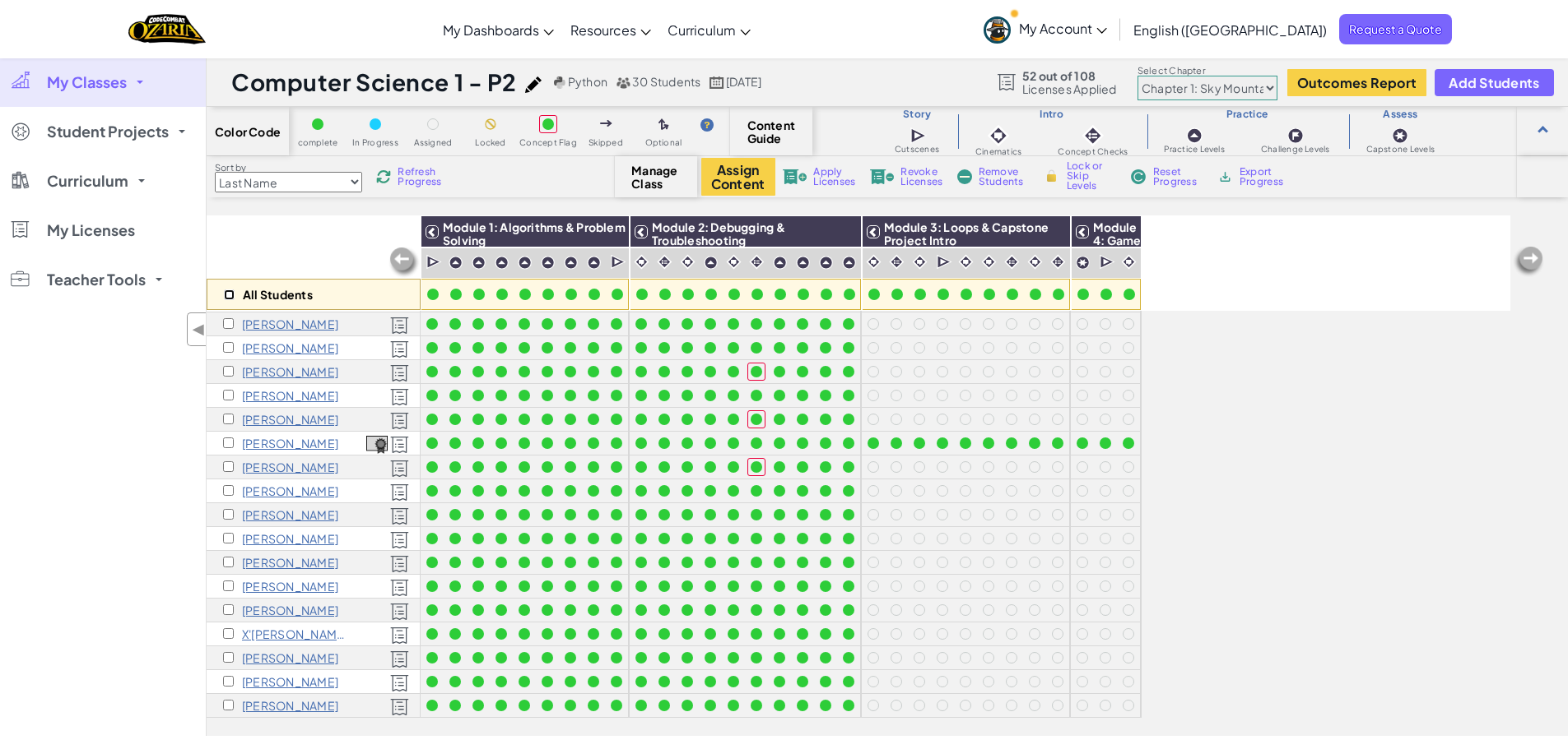
checkbox input "false"
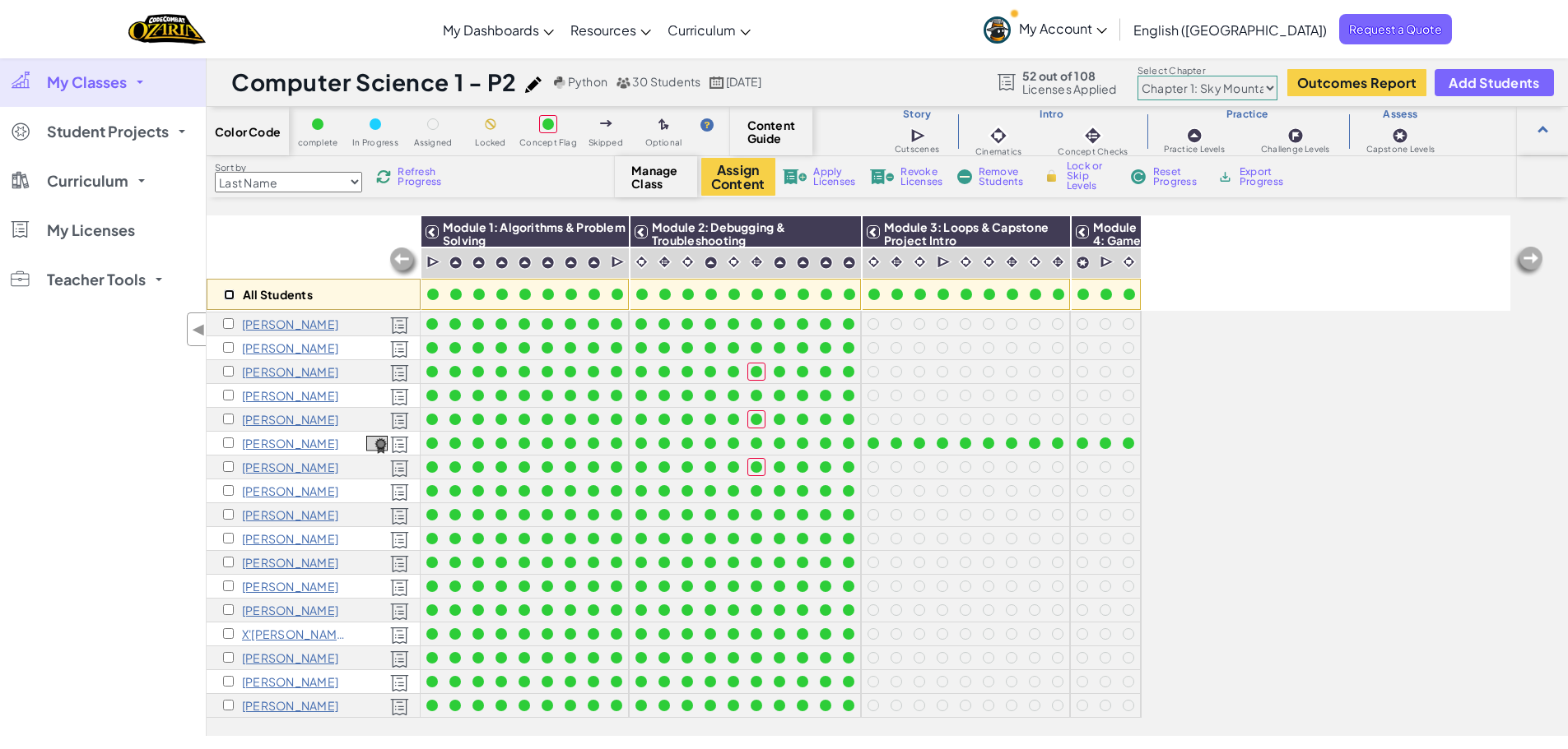
checkbox input "false"
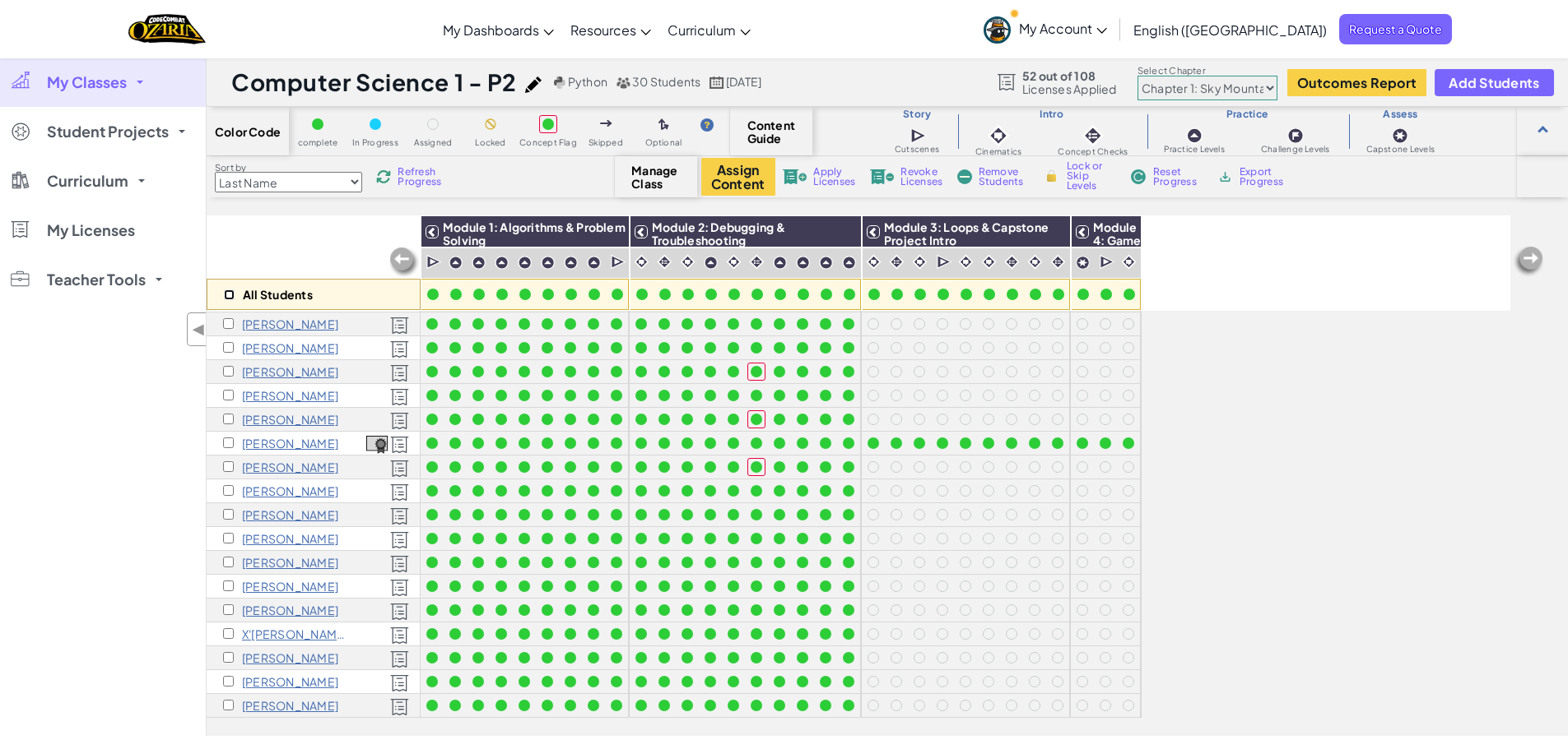
checkbox input "false"
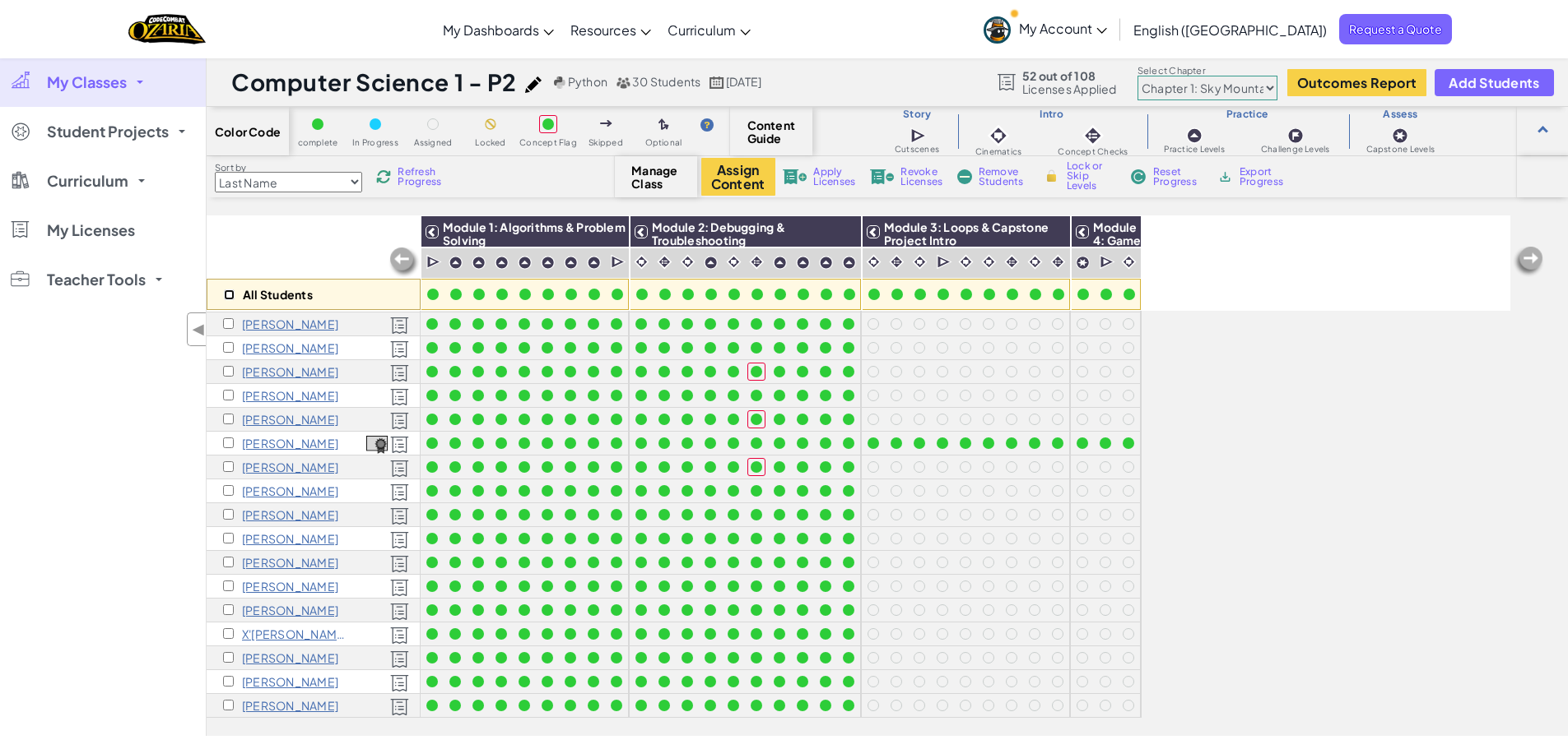
checkbox input "false"
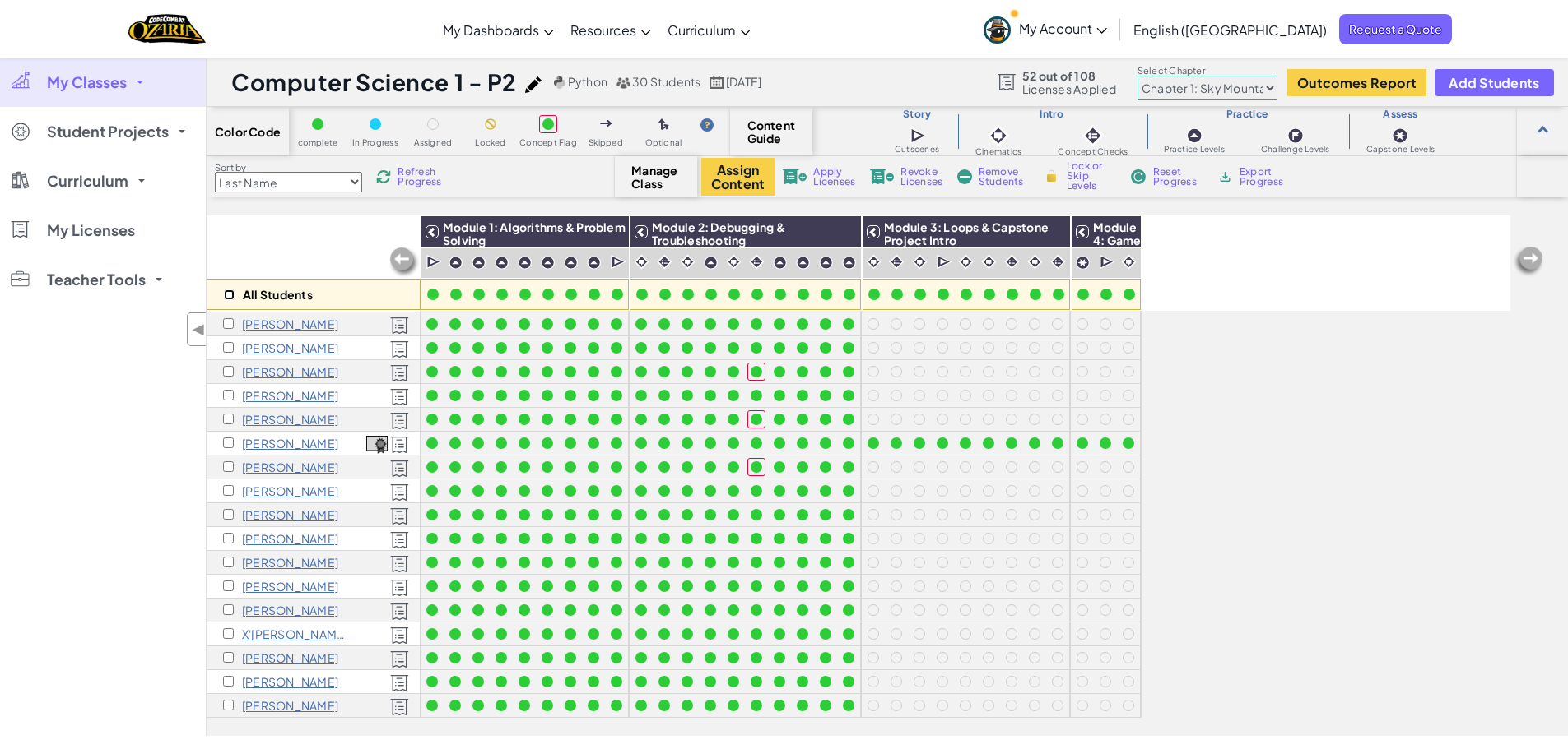
checkbox input "false"
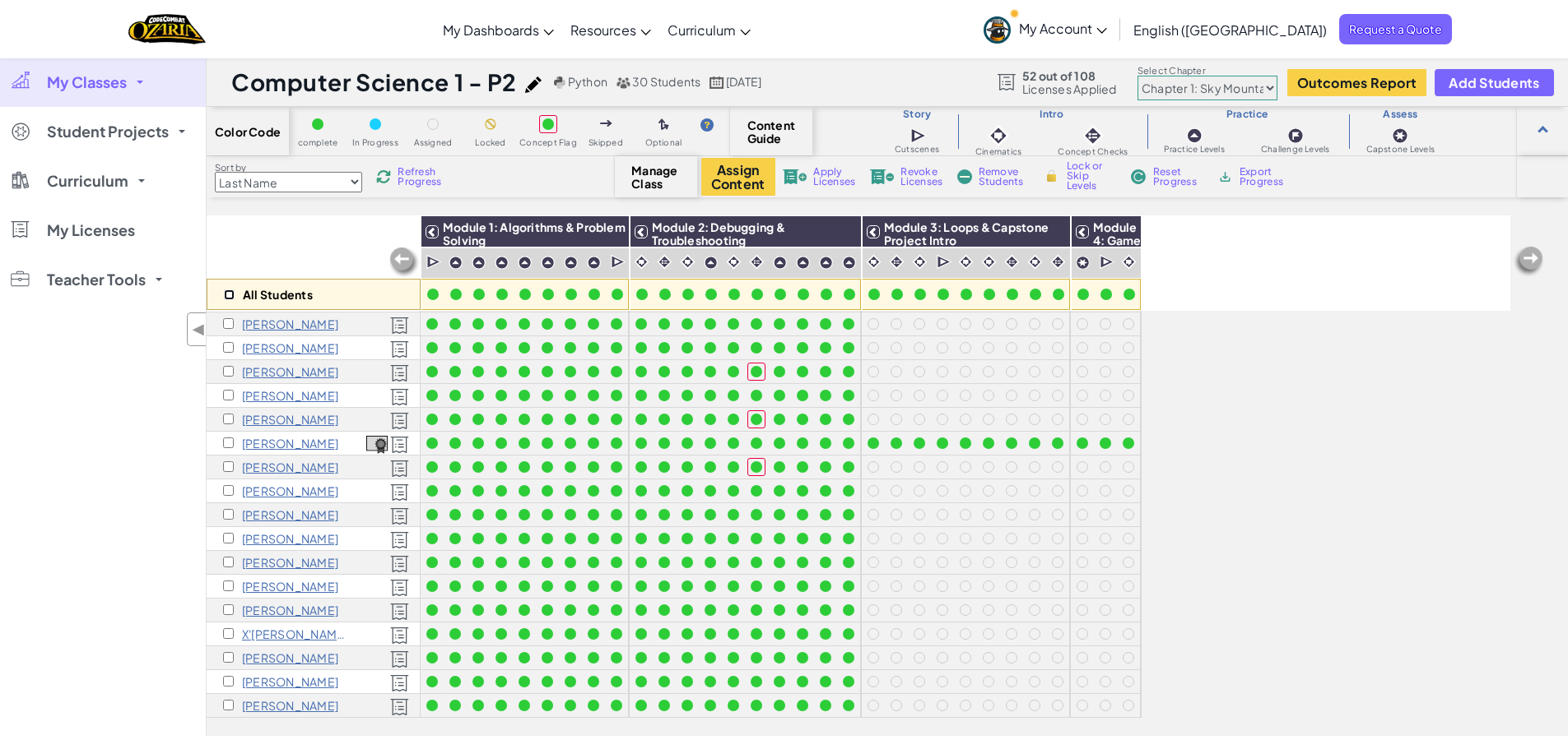
checkbox input "false"
click at [223, 456] on div "[PERSON_NAME]" at bounding box center [314, 468] width 214 height 24
click at [230, 461] on input "checkbox" at bounding box center [228, 467] width 11 height 11
click at [926, 174] on span "Revoke Licenses" at bounding box center [921, 177] width 42 height 20
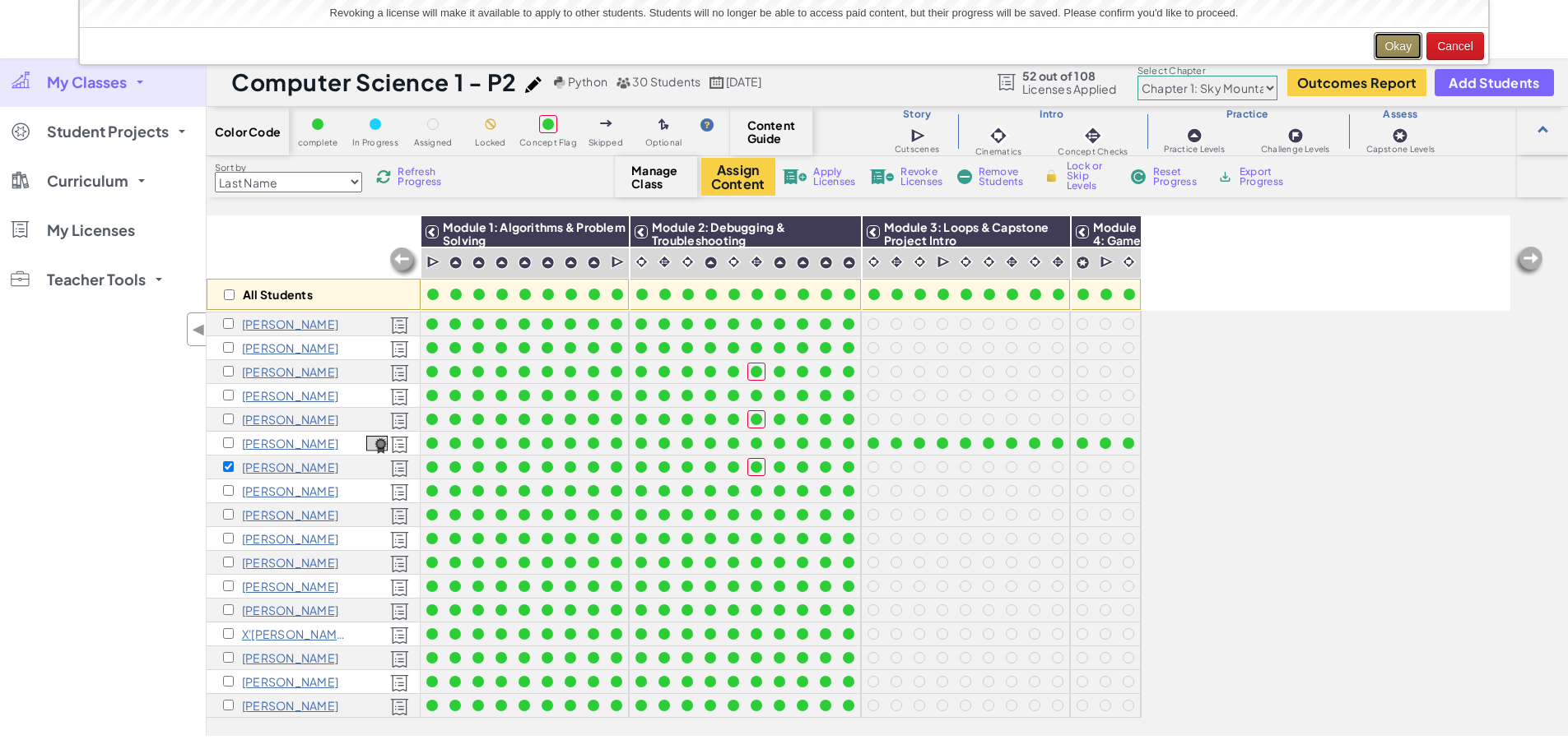
click at [1403, 45] on button "Okay" at bounding box center [1397, 46] width 49 height 28
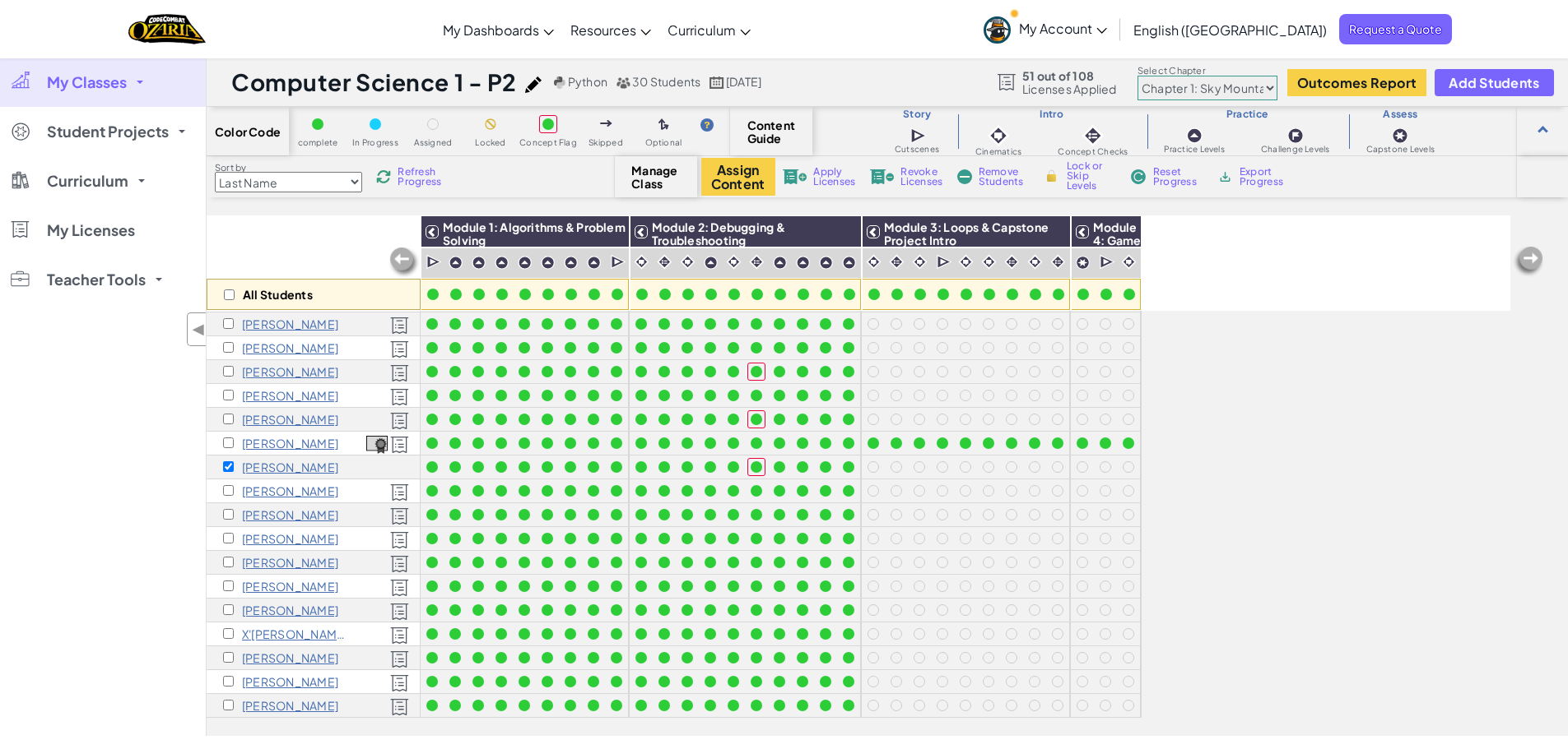
click at [1353, 425] on div "All Students Module 1: Algorithms & Problem Solving Module 2: Debugging & Troub…" at bounding box center [858, 385] width 1303 height 668
click at [232, 461] on input "checkbox" at bounding box center [228, 467] width 11 height 11
click at [228, 461] on input "checkbox" at bounding box center [228, 467] width 11 height 11
click at [643, 170] on span "Manage Class" at bounding box center [655, 177] width 49 height 27
click at [647, 182] on span "Manage Class" at bounding box center [655, 177] width 49 height 27
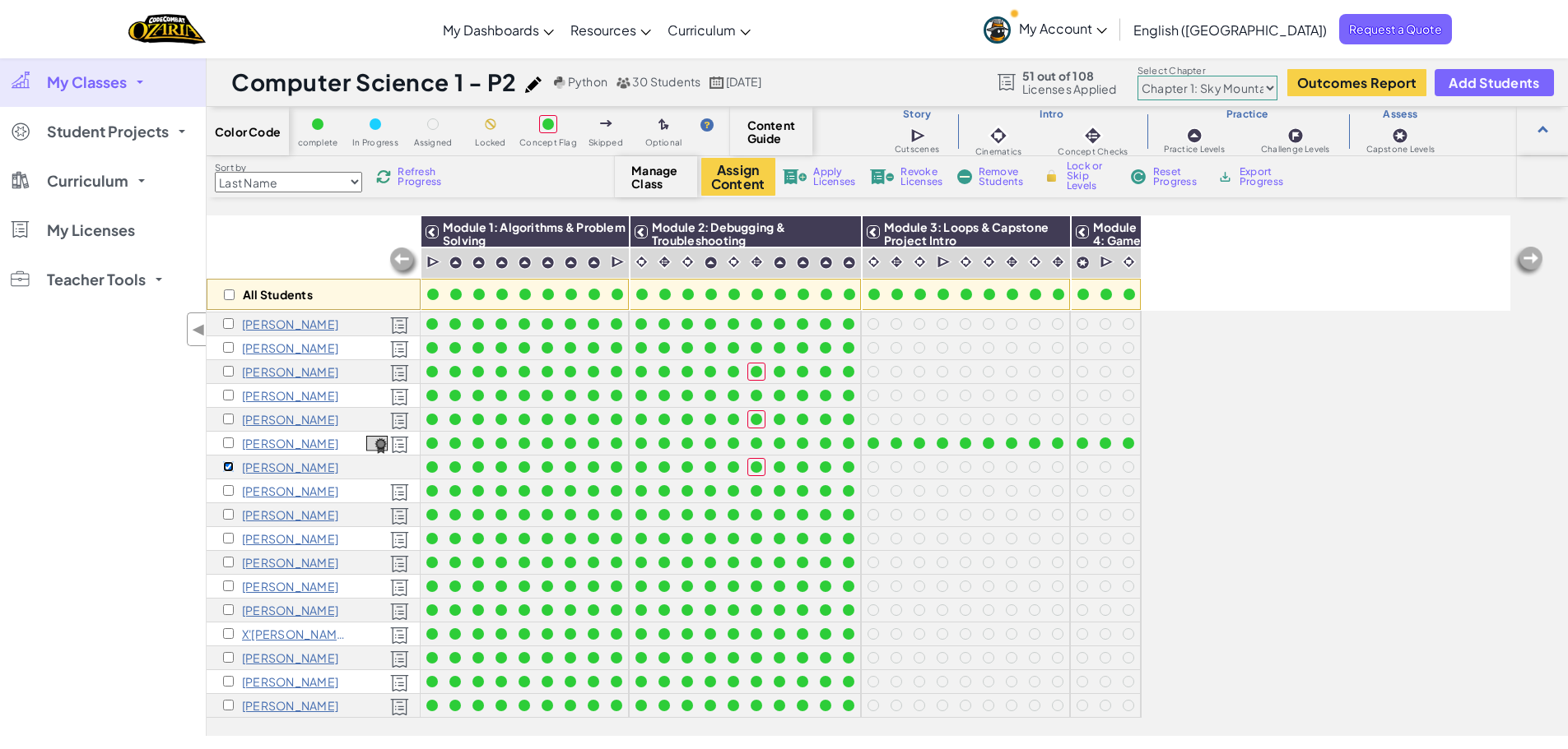
click at [224, 461] on input "checkbox" at bounding box center [228, 467] width 11 height 11
click at [631, 170] on span "Manage Class" at bounding box center [655, 177] width 49 height 27
click at [645, 179] on span "Manage Class" at bounding box center [655, 177] width 49 height 27
click at [231, 461] on input "checkbox" at bounding box center [228, 467] width 11 height 11
checkbox input "true"
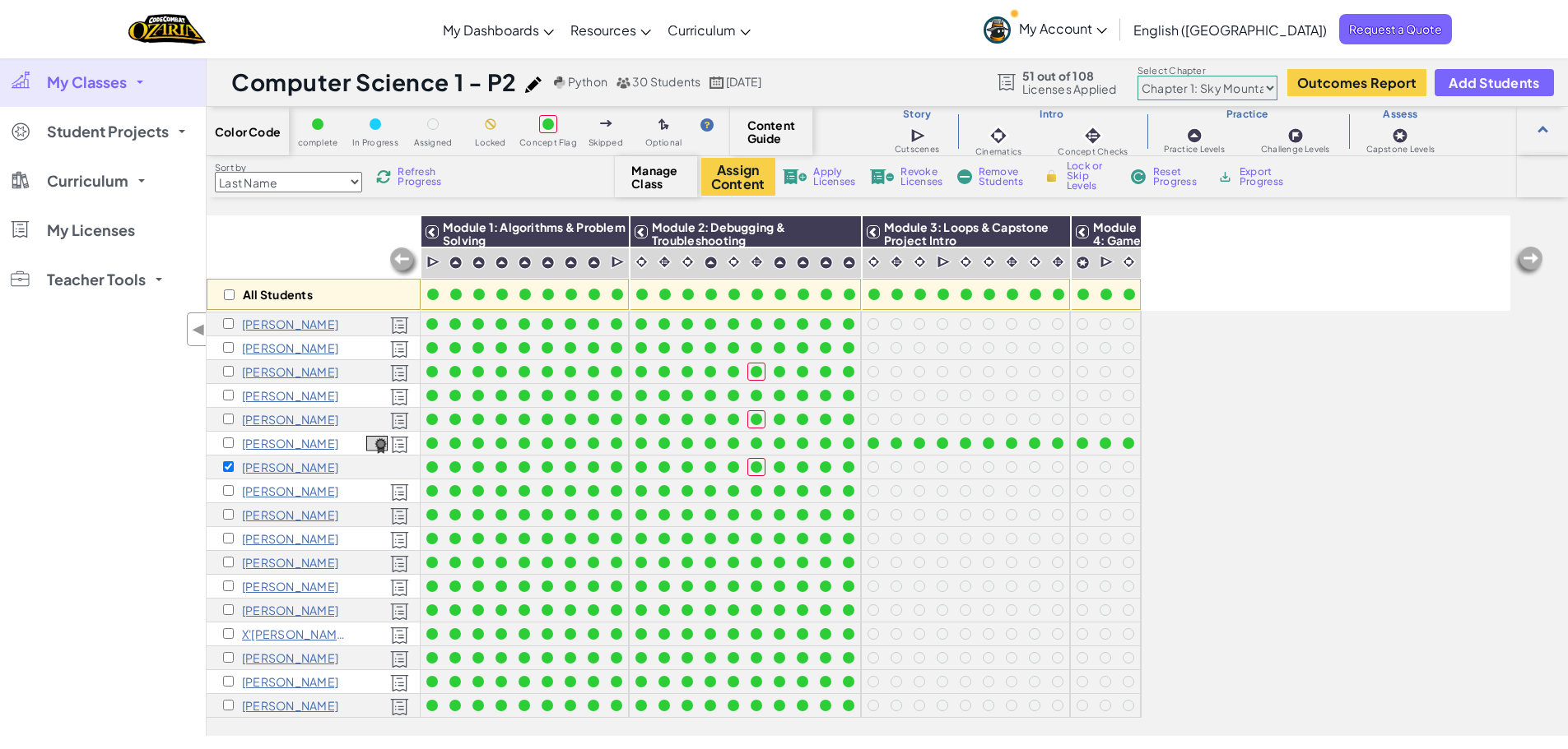
click at [1016, 174] on span "Remove Students" at bounding box center [1003, 177] width 49 height 20
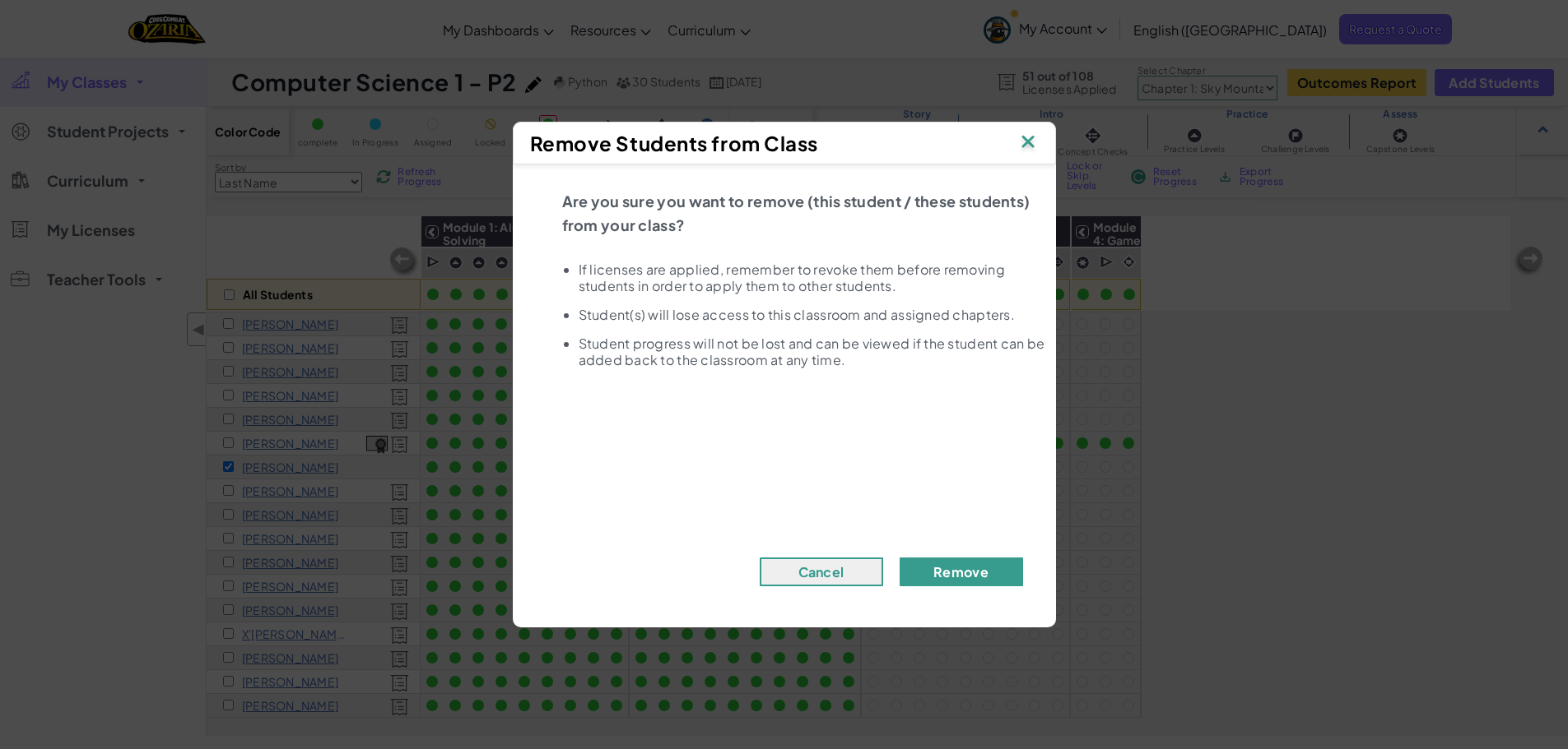
click at [983, 575] on button "Remove" at bounding box center [961, 571] width 124 height 28
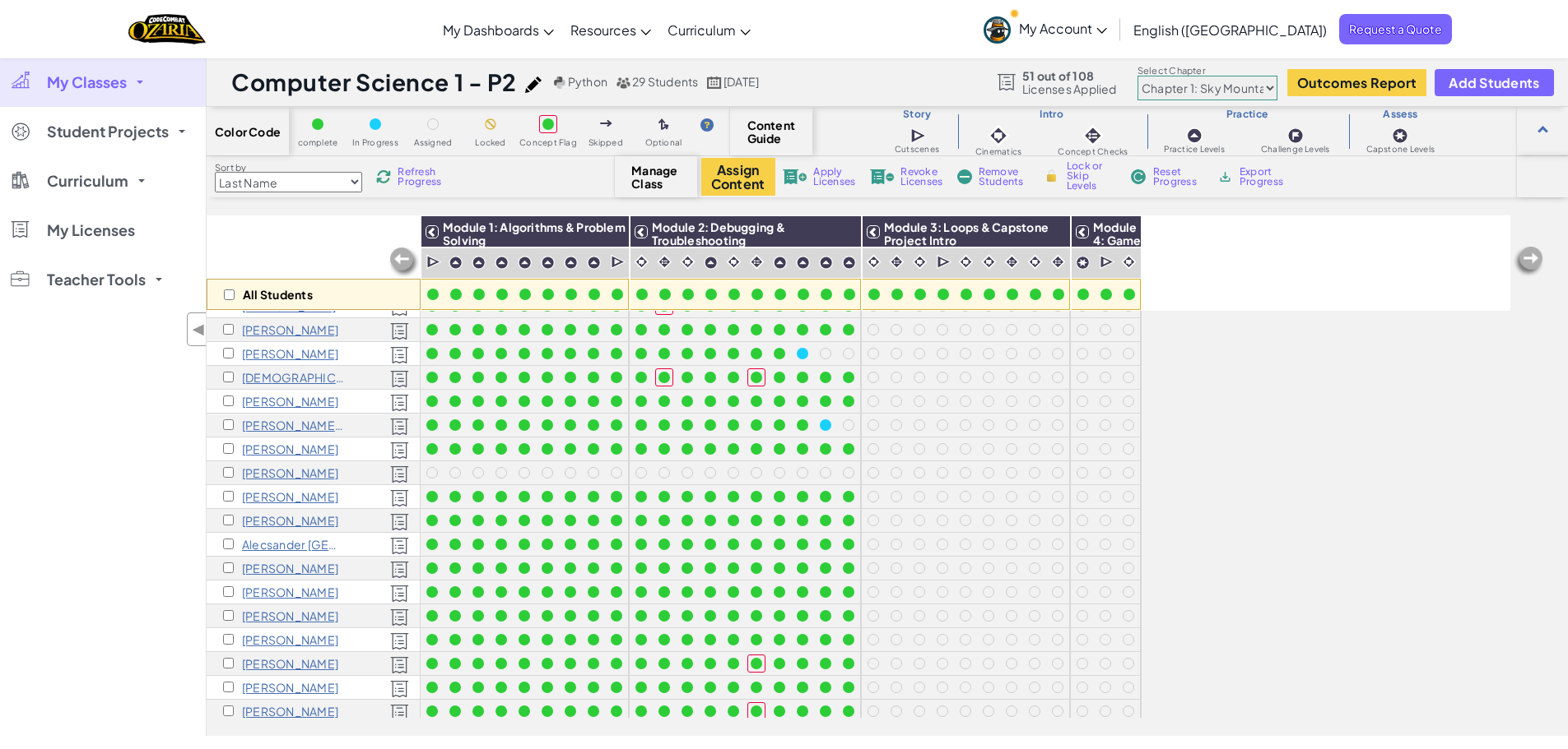
scroll to position [0, 0]
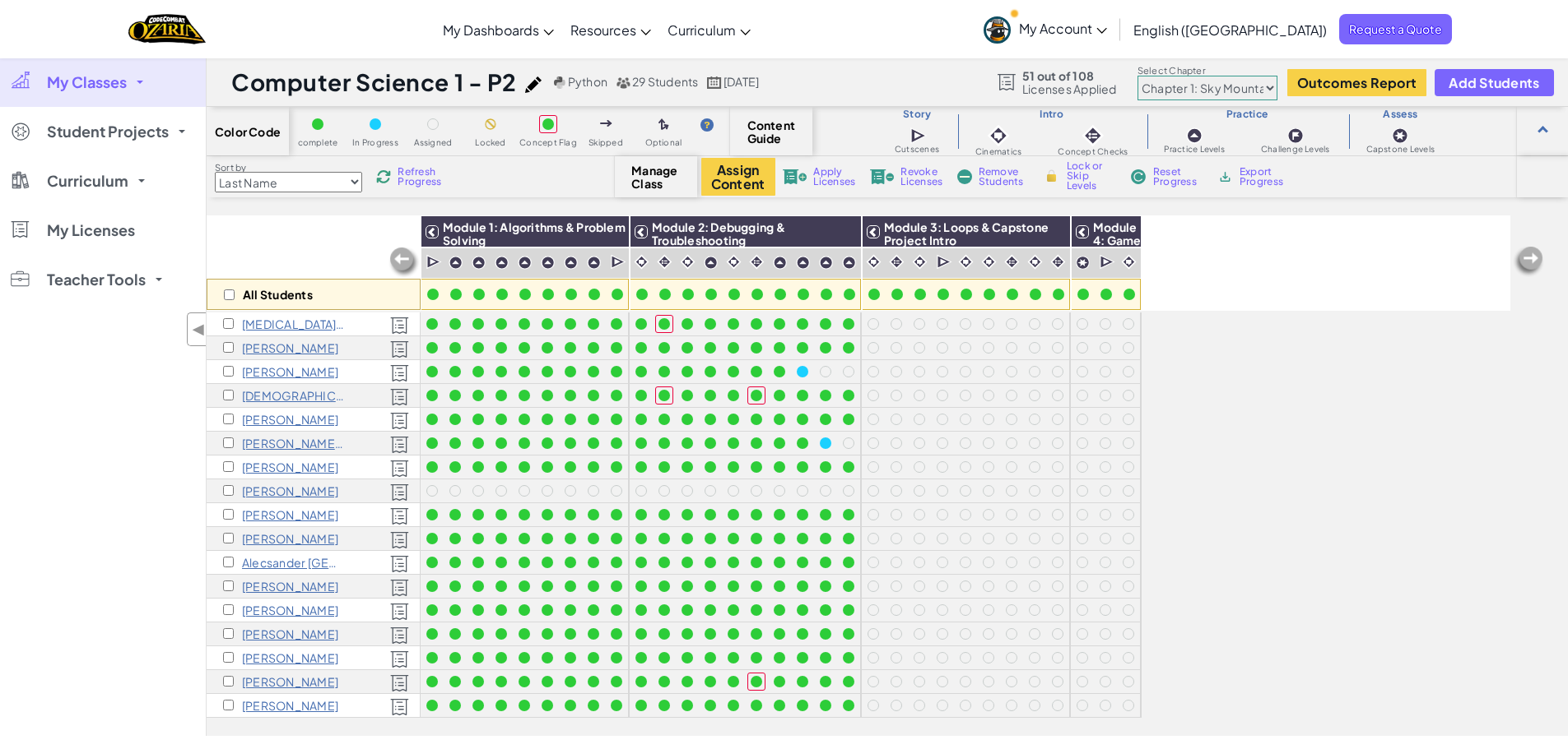
click at [1285, 514] on div "All Students Module 1: Algorithms & Problem Solving Module 2: Debugging & Troub…" at bounding box center [858, 385] width 1303 height 668
click at [1379, 406] on div "All Students Module 1: Algorithms & Problem Solving Module 2: Debugging & Troub…" at bounding box center [858, 385] width 1303 height 668
click at [1350, 456] on div "All Students Module 1: Algorithms & Problem Solving Module 2: Debugging & Troub…" at bounding box center [858, 385] width 1303 height 668
click at [1204, 356] on div "All Students Module 1: Algorithms & Problem Solving Module 2: Debugging & Troub…" at bounding box center [858, 385] width 1303 height 668
click at [1286, 346] on div "All Students Module 1: Algorithms & Problem Solving Module 2: Debugging & Troub…" at bounding box center [858, 385] width 1303 height 668
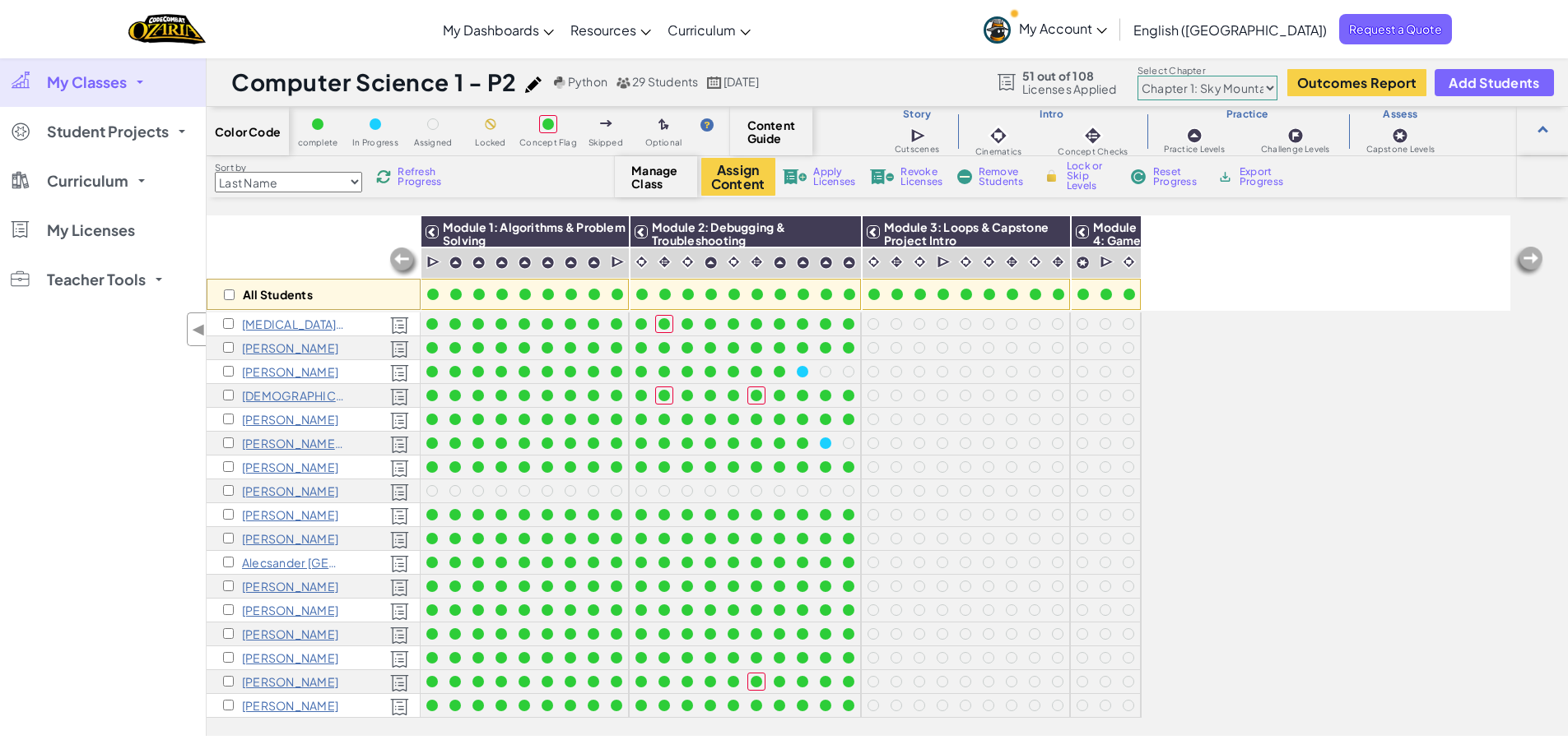
click at [1260, 483] on div "All Students Module 1: Algorithms & Problem Solving Module 2: Debugging & Troub…" at bounding box center [858, 385] width 1303 height 668
click at [1220, 298] on div "All Students Module 1: Algorithms & Problem Solving Module 2: Debugging & Troub…" at bounding box center [858, 263] width 1303 height 95
click at [1318, 348] on div "All Students Module 1: Algorithms & Problem Solving Module 2: Debugging & Troub…" at bounding box center [858, 385] width 1303 height 668
